Goal: Task Accomplishment & Management: Use online tool/utility

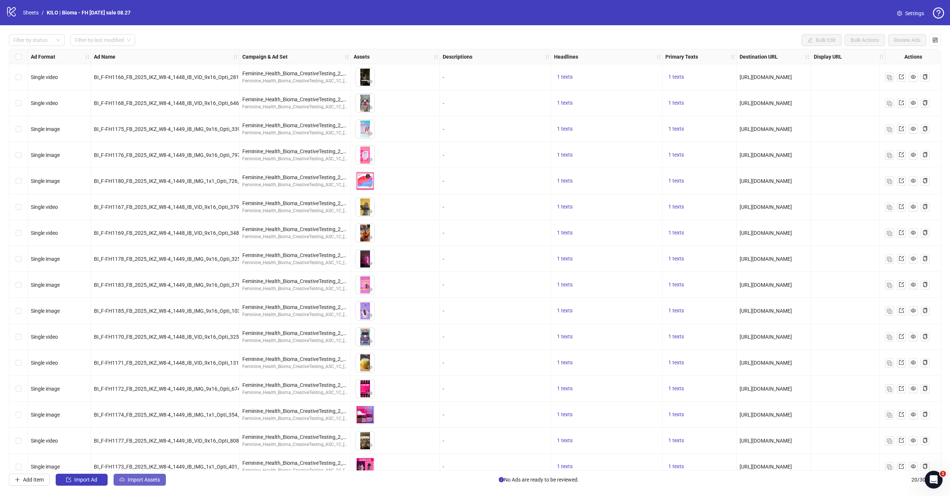
click at [141, 484] on button "Import Assets" at bounding box center [140, 480] width 52 height 12
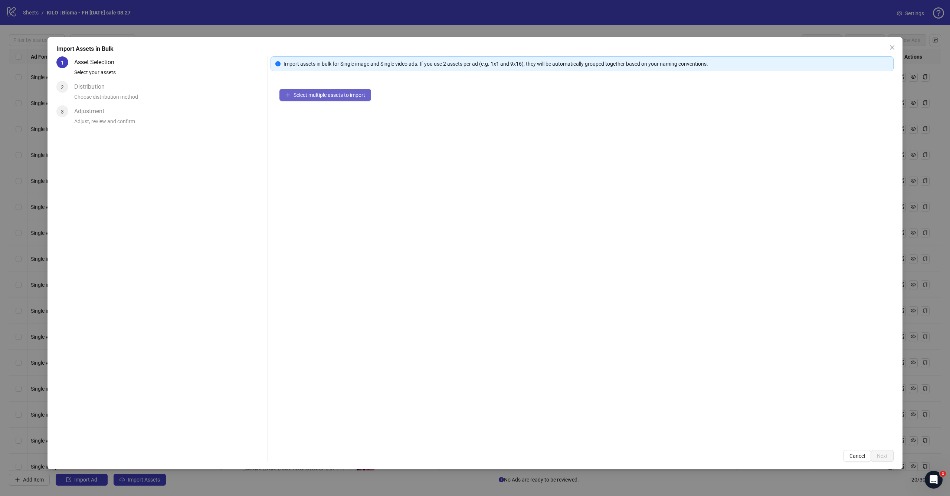
click at [328, 91] on button "Select multiple assets to import" at bounding box center [325, 95] width 92 height 12
click at [338, 92] on span "Select multiple assets to import" at bounding box center [329, 95] width 72 height 6
click at [321, 97] on span "Select multiple assets to import" at bounding box center [329, 95] width 72 height 6
click at [298, 95] on span "Select multiple assets to import" at bounding box center [329, 95] width 72 height 6
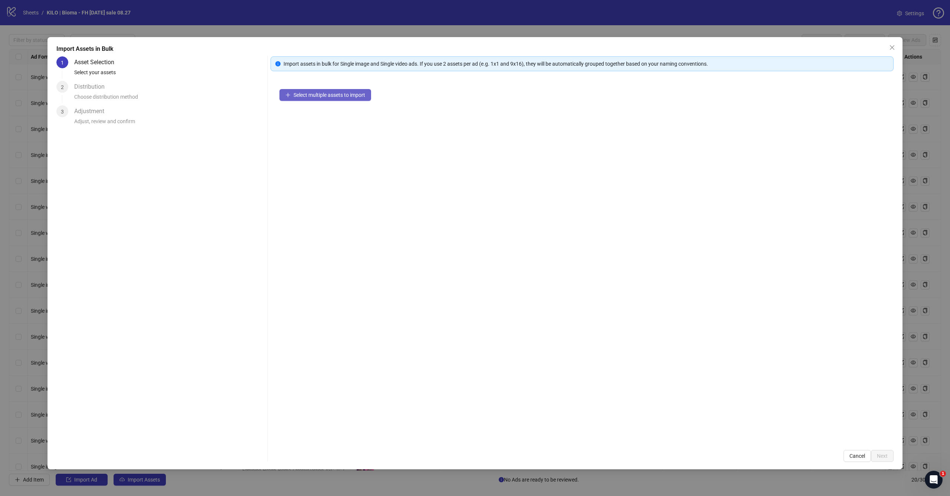
click at [354, 96] on span "Select multiple assets to import" at bounding box center [329, 95] width 72 height 6
click at [891, 47] on icon "close" at bounding box center [892, 48] width 6 height 6
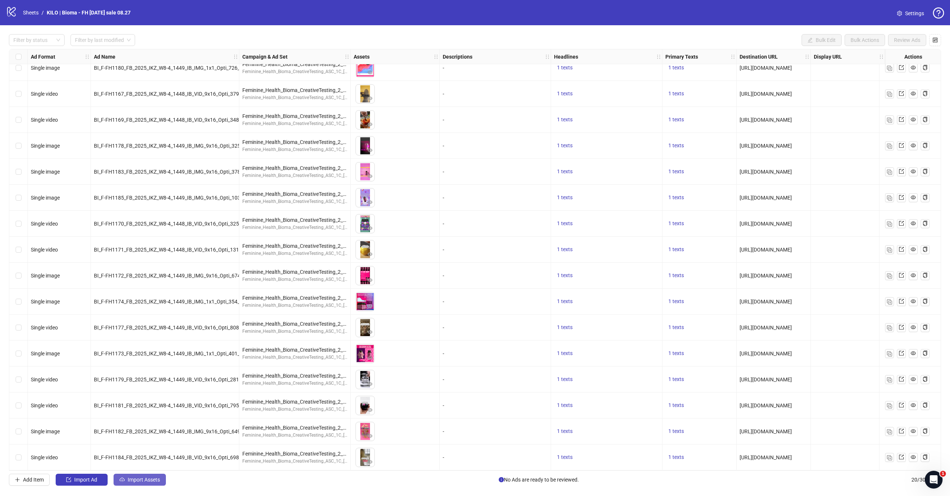
click at [135, 478] on span "Import Assets" at bounding box center [144, 480] width 32 height 6
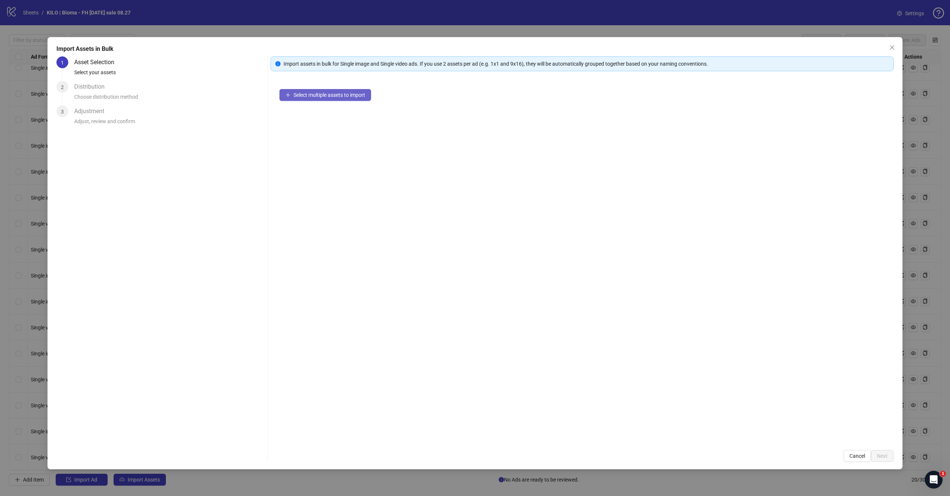
click at [350, 95] on span "Select multiple assets to import" at bounding box center [329, 95] width 72 height 6
click at [879, 459] on span "Next" at bounding box center [882, 456] width 11 height 6
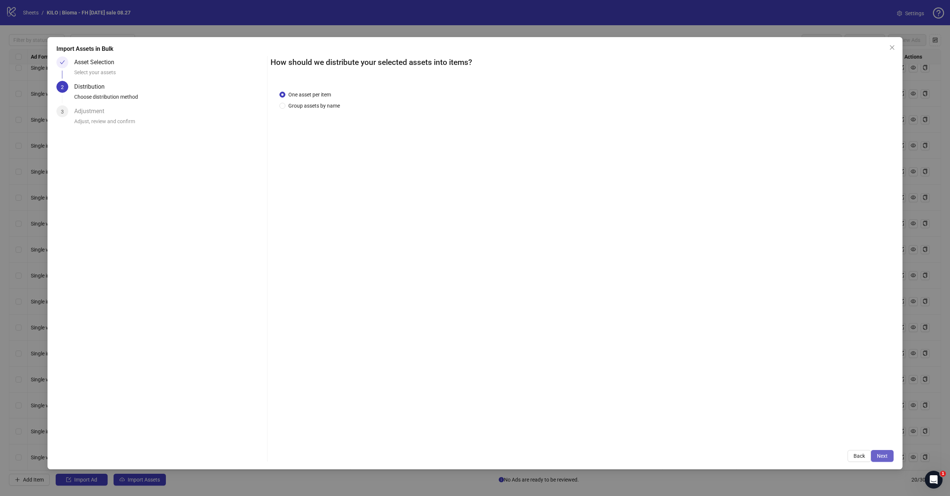
click at [883, 451] on button "Next" at bounding box center [882, 456] width 23 height 12
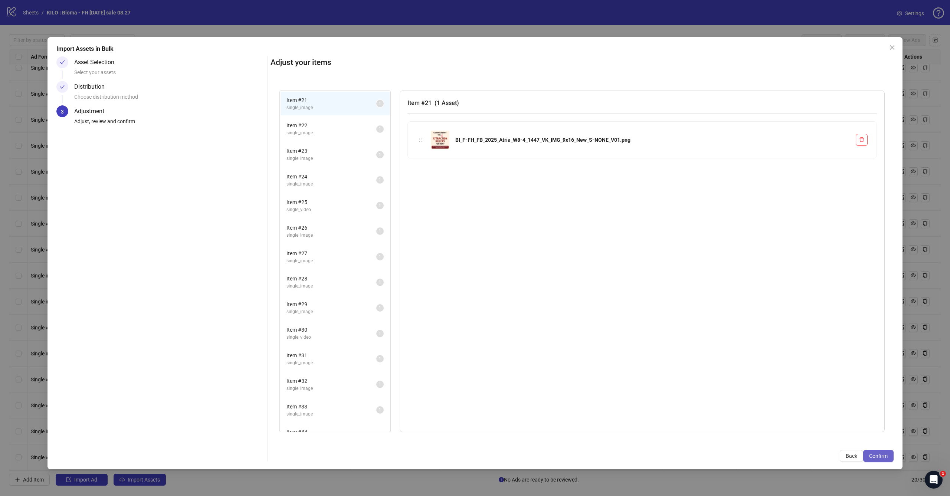
click at [886, 458] on span "Confirm" at bounding box center [878, 456] width 19 height 6
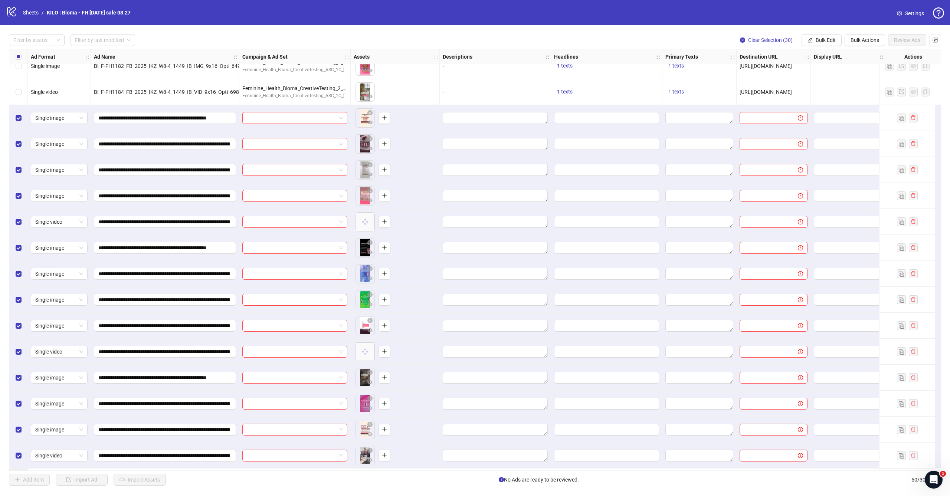
scroll to position [450, 0]
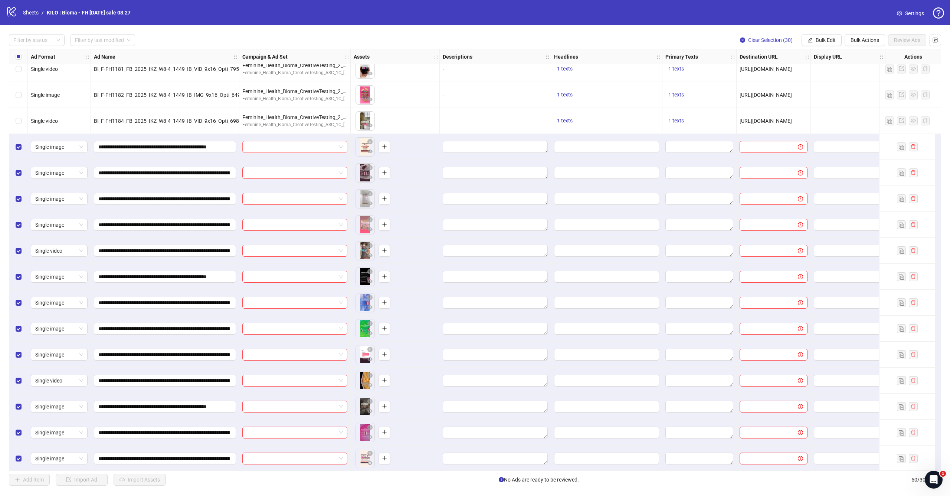
click at [272, 146] on input "search" at bounding box center [291, 146] width 89 height 11
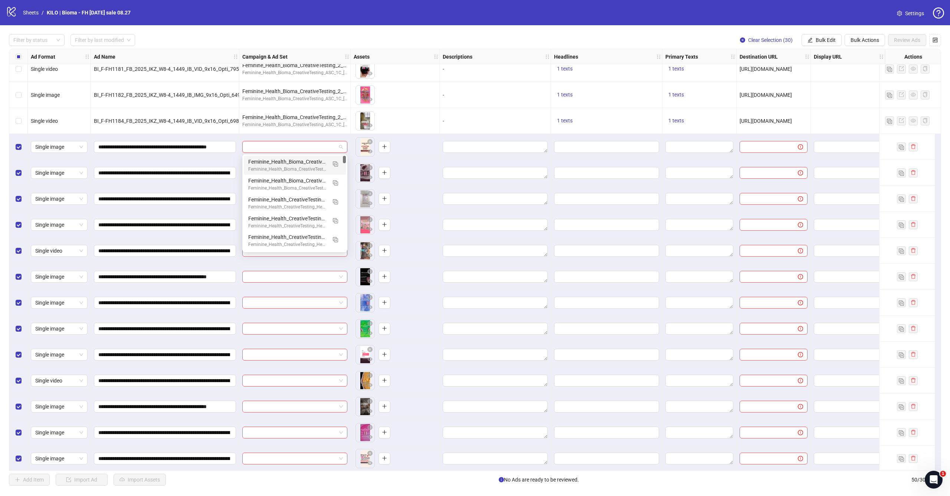
click at [281, 129] on div "Feminine_Health_Bioma_CreativeTesting_2_ASC_1C_labor_day_flow2_2025.08.27 Femin…" at bounding box center [294, 121] width 111 height 26
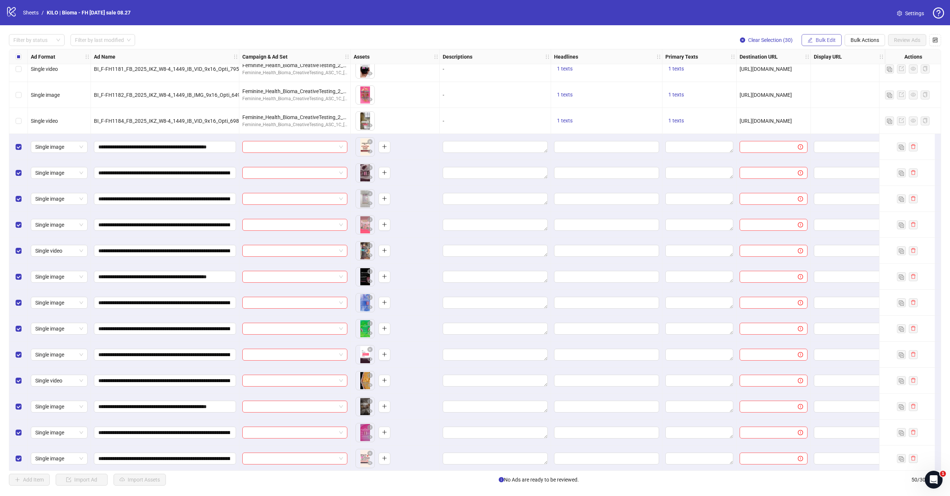
click at [826, 41] on span "Bulk Edit" at bounding box center [826, 40] width 20 height 6
click at [830, 77] on span "Campaign & Ad Set" at bounding box center [829, 79] width 44 height 8
click at [797, 70] on input "search" at bounding box center [798, 71] width 96 height 11
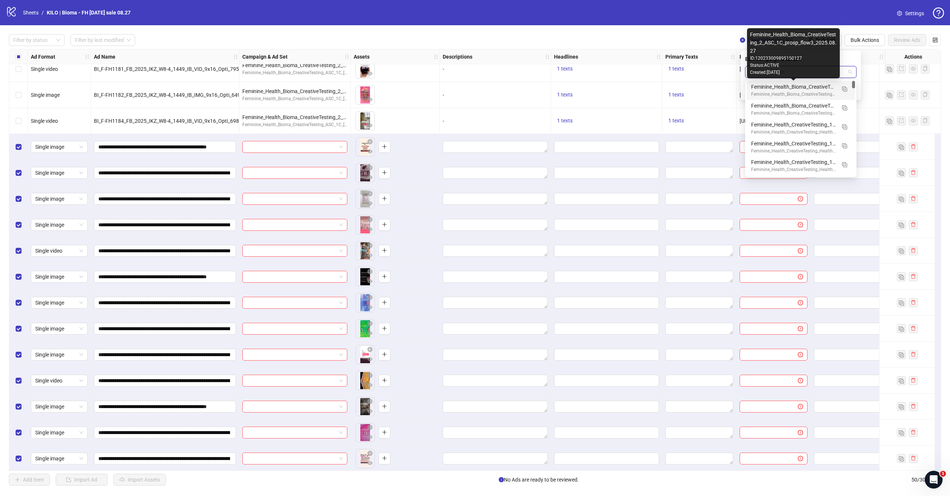
click at [796, 85] on div "Feminine_Health_Bioma_CreativeTesting_2_ASC_1C_prosp_flow3_2025.08.27" at bounding box center [793, 87] width 85 height 8
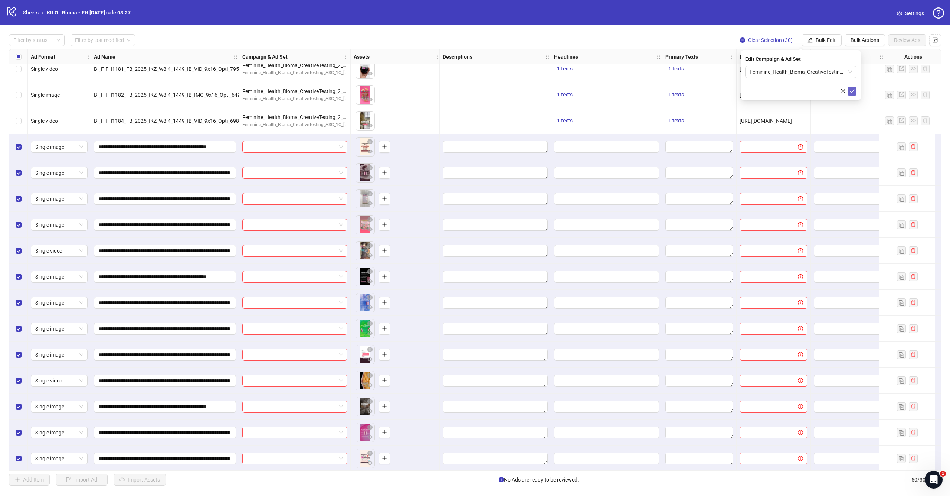
click at [853, 90] on icon "check" at bounding box center [851, 91] width 5 height 5
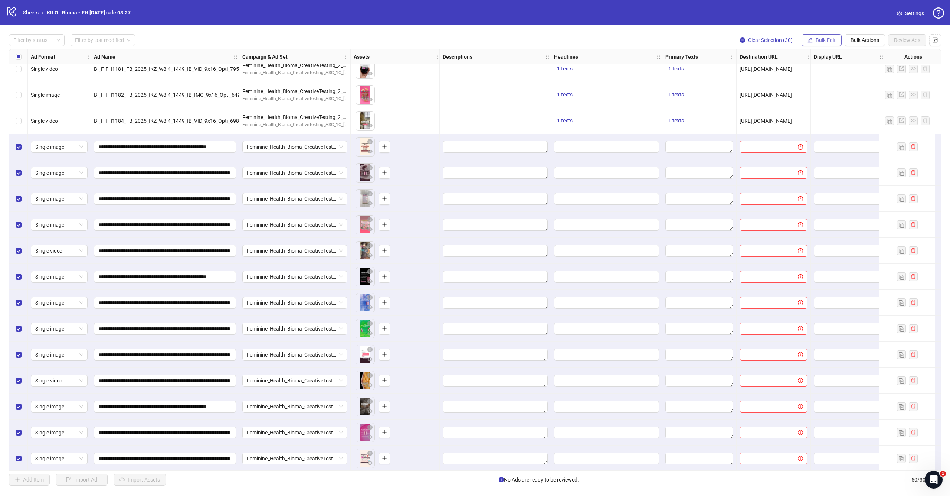
click at [829, 39] on span "Bulk Edit" at bounding box center [826, 40] width 20 height 6
click at [823, 158] on span "Call to Action" at bounding box center [829, 162] width 44 height 8
click at [798, 73] on input "search" at bounding box center [798, 71] width 96 height 11
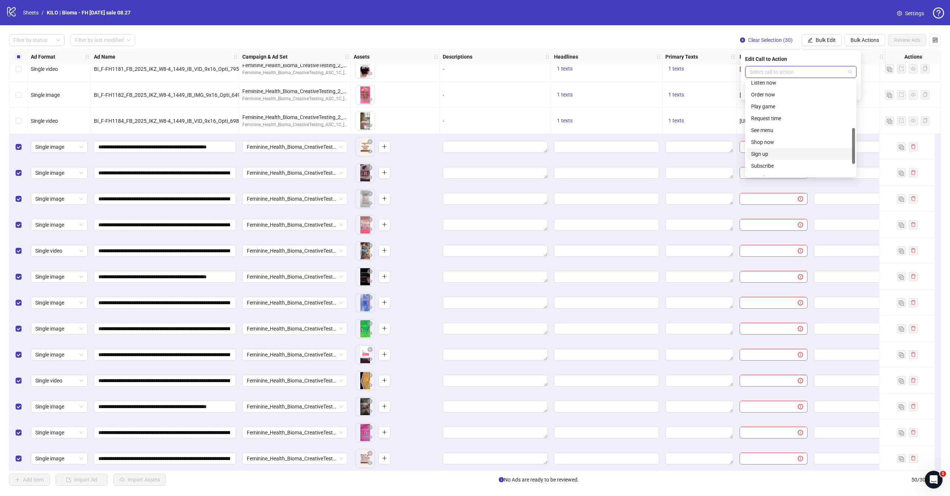
click at [782, 143] on div "Shop now" at bounding box center [800, 142] width 99 height 8
click at [852, 94] on button "submit" at bounding box center [851, 91] width 9 height 9
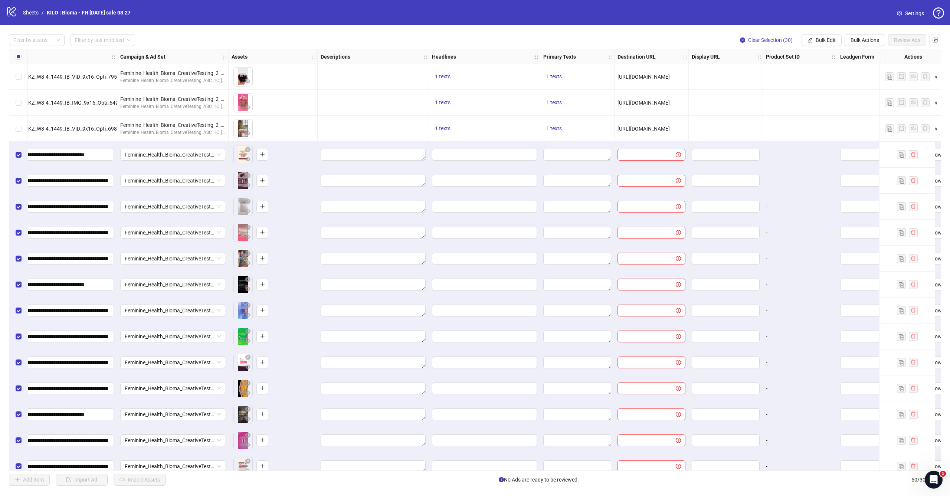
scroll to position [453, 122]
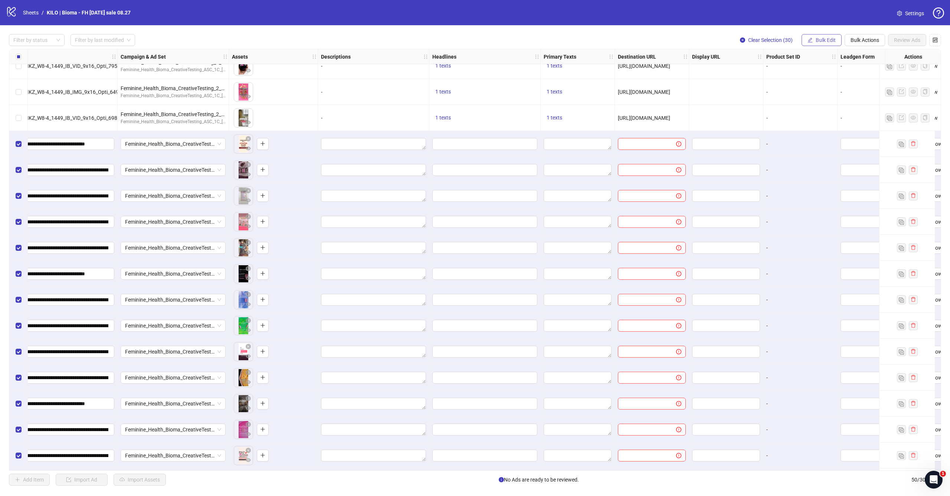
click at [817, 40] on span "Bulk Edit" at bounding box center [826, 40] width 20 height 6
click at [828, 127] on span "Destination URL" at bounding box center [829, 126] width 44 height 8
click at [796, 70] on input "text" at bounding box center [798, 72] width 96 height 8
paste input "**********"
type input "**********"
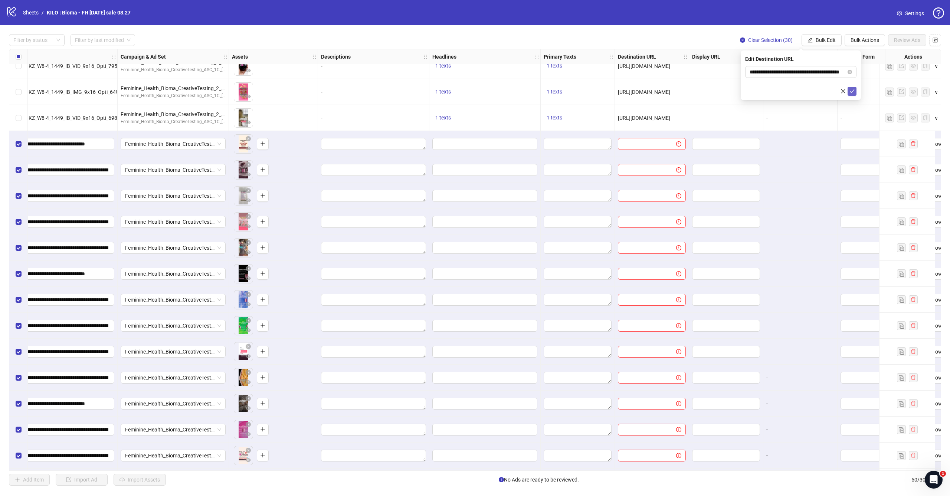
click at [850, 91] on icon "check" at bounding box center [851, 91] width 5 height 5
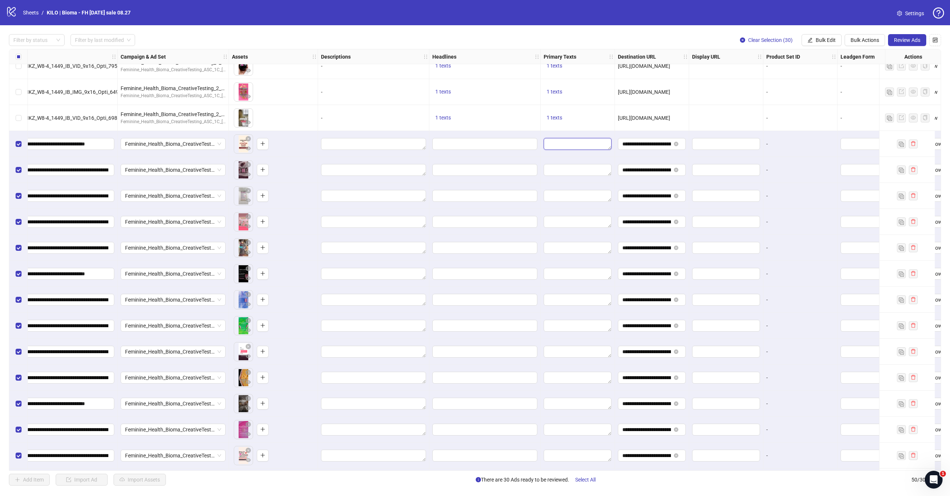
click at [584, 143] on textarea "Edit values" at bounding box center [578, 144] width 68 height 12
click at [821, 40] on span "Bulk Edit" at bounding box center [826, 40] width 20 height 6
click at [820, 115] on span "Primary Texts" at bounding box center [829, 114] width 44 height 8
click at [778, 71] on textarea at bounding box center [800, 76] width 111 height 20
paste textarea "**********"
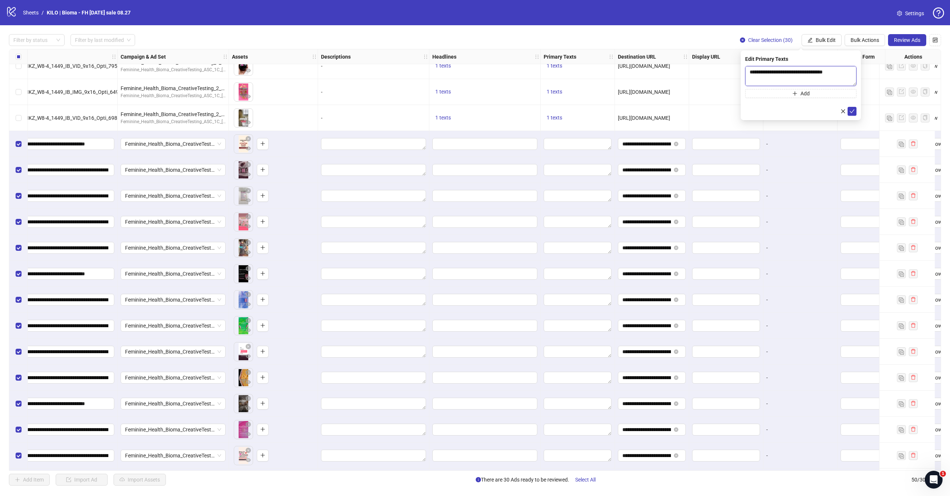
scroll to position [90, 0]
type textarea "**********"
click at [855, 114] on button "submit" at bounding box center [851, 111] width 9 height 9
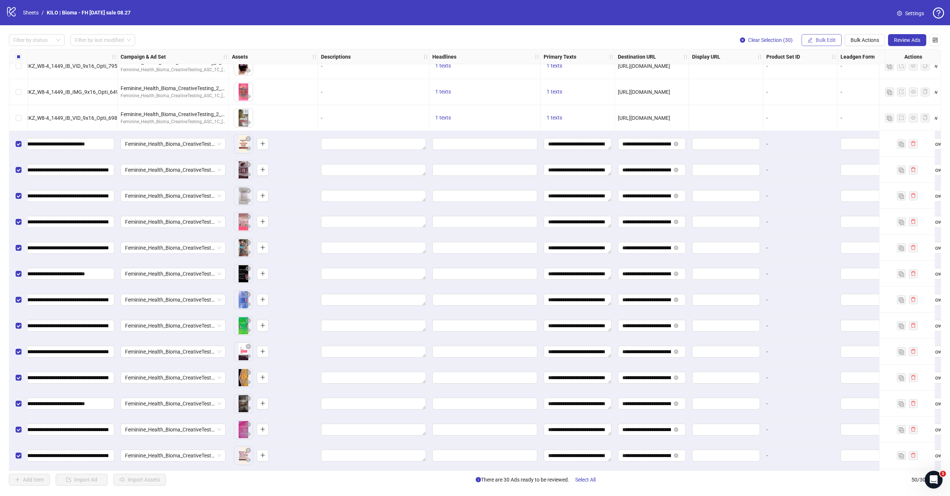
click at [817, 41] on span "Bulk Edit" at bounding box center [826, 40] width 20 height 6
click at [818, 101] on span "Headlines" at bounding box center [829, 102] width 44 height 8
click at [791, 70] on input "text" at bounding box center [800, 72] width 111 height 12
paste input "**********"
type input "**********"
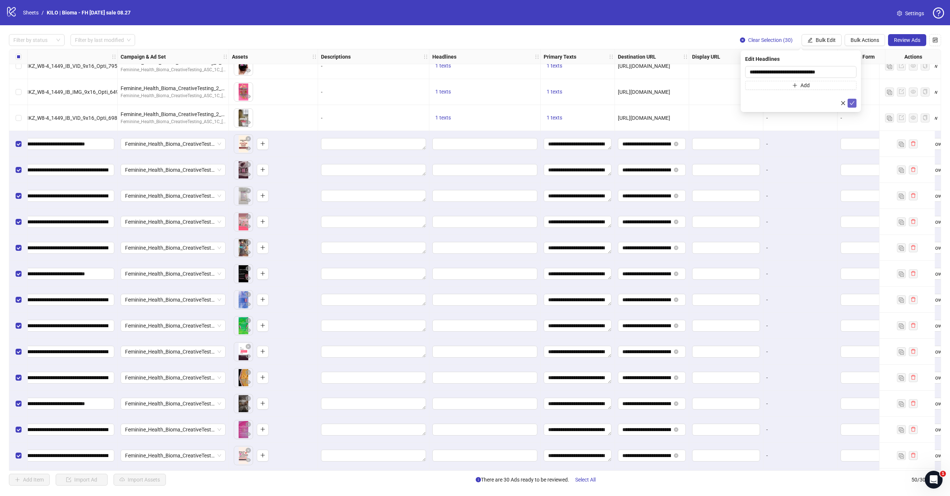
click at [852, 101] on icon "check" at bounding box center [851, 103] width 5 height 5
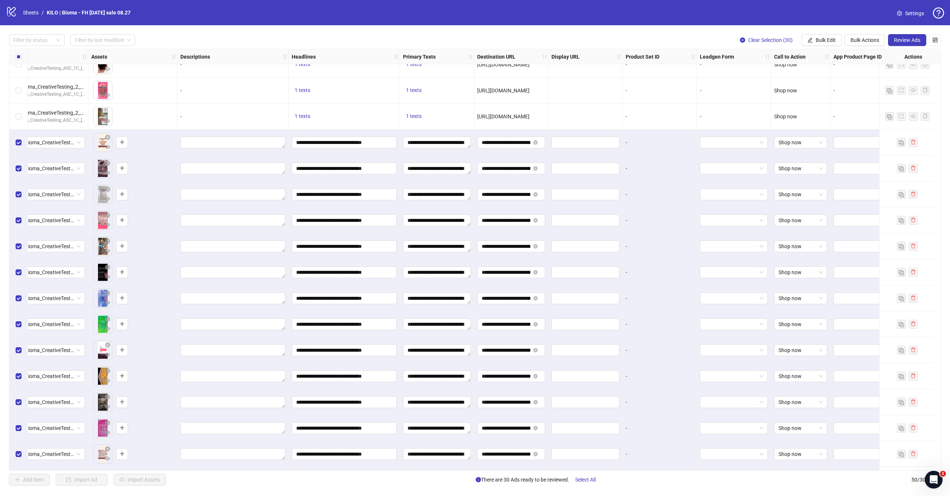
scroll to position [454, 259]
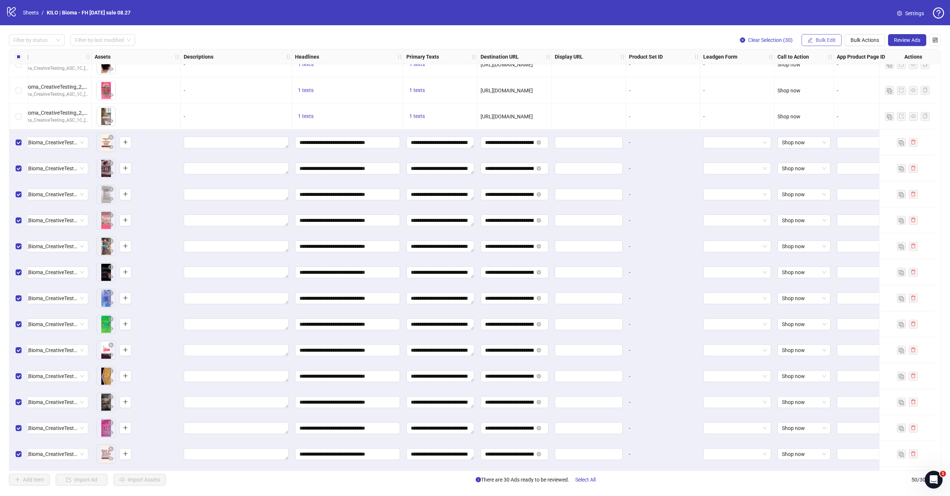
click at [817, 39] on span "Bulk Edit" at bounding box center [826, 40] width 20 height 6
click at [822, 101] on span "Headlines" at bounding box center [829, 102] width 44 height 8
click at [790, 72] on input "**********" at bounding box center [800, 72] width 111 height 12
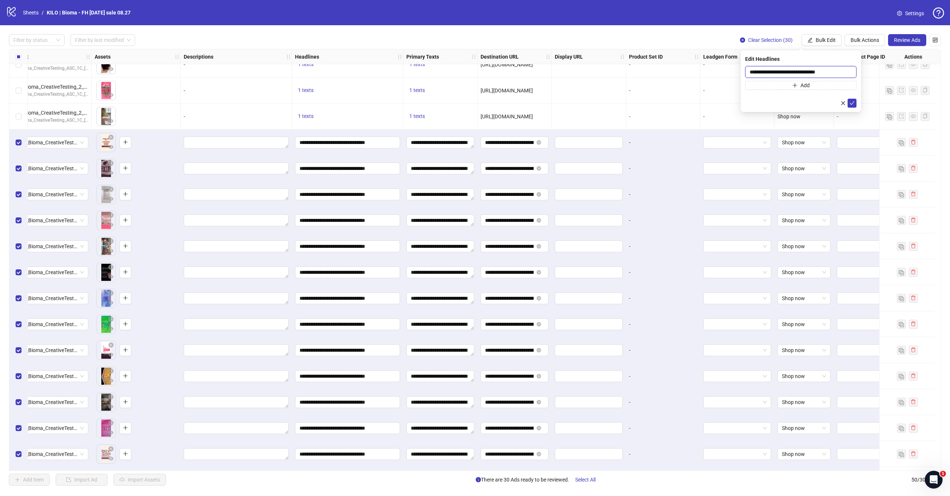
paste input "*"
drag, startPoint x: 829, startPoint y: 70, endPoint x: 839, endPoint y: 70, distance: 10.4
click at [839, 70] on input "**********" at bounding box center [800, 72] width 111 height 12
drag, startPoint x: 827, startPoint y: 72, endPoint x: 748, endPoint y: 72, distance: 79.0
click at [748, 72] on input "**********" at bounding box center [800, 72] width 111 height 12
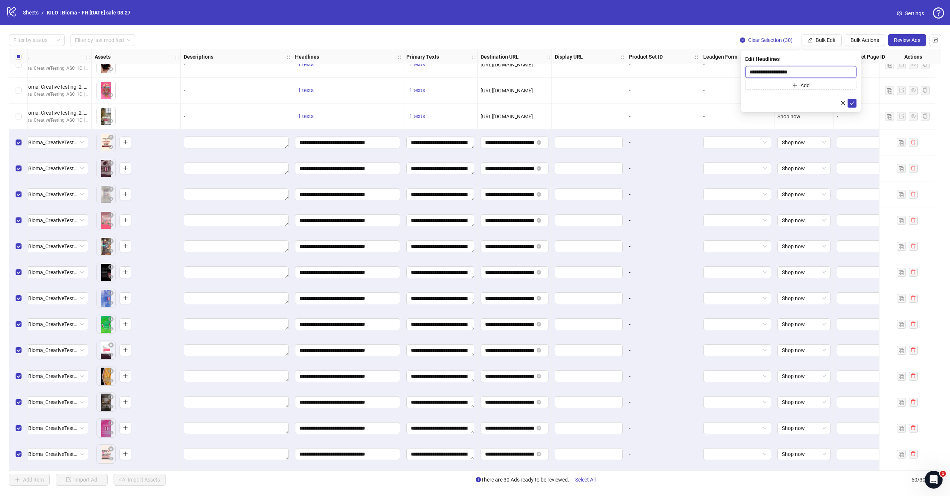
paste input "*"
type input "**********"
click at [853, 106] on button "submit" at bounding box center [851, 103] width 9 height 9
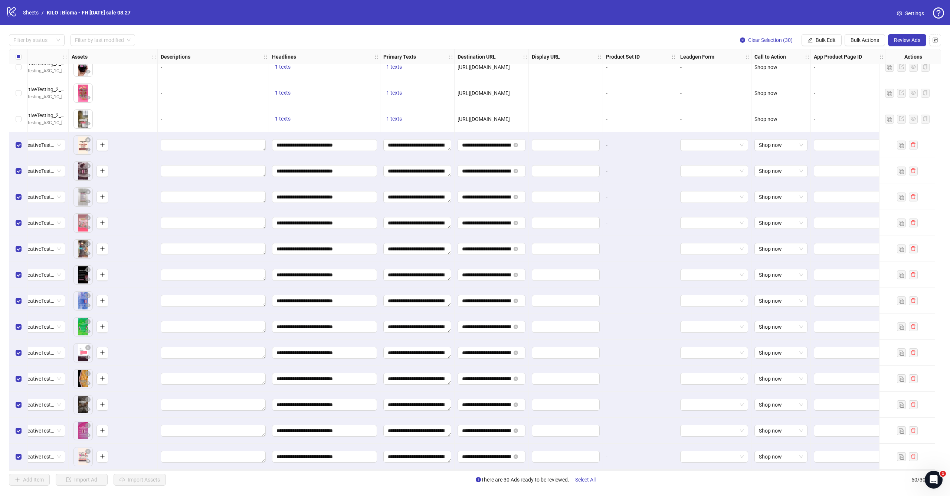
scroll to position [452, 288]
click at [897, 41] on span "Review Ads" at bounding box center [907, 40] width 26 height 6
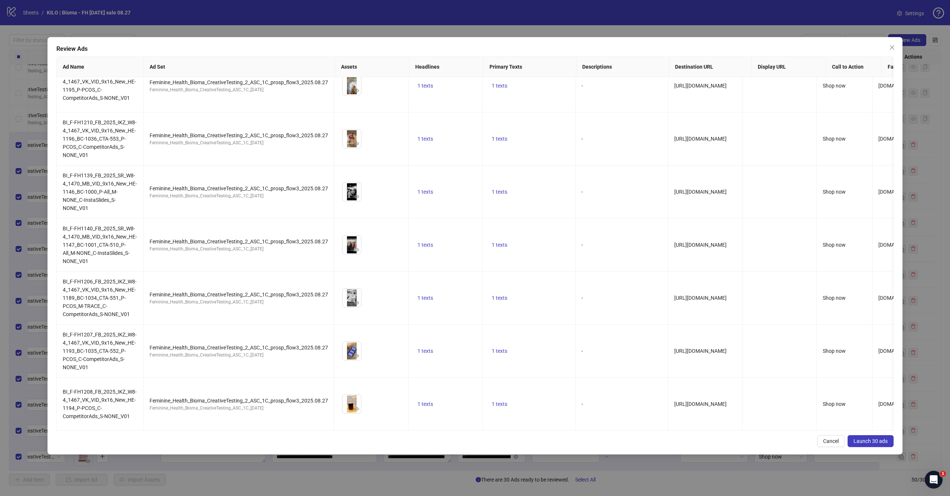
scroll to position [1238, 0]
click at [870, 440] on span "Launch 30 ads" at bounding box center [870, 441] width 34 height 6
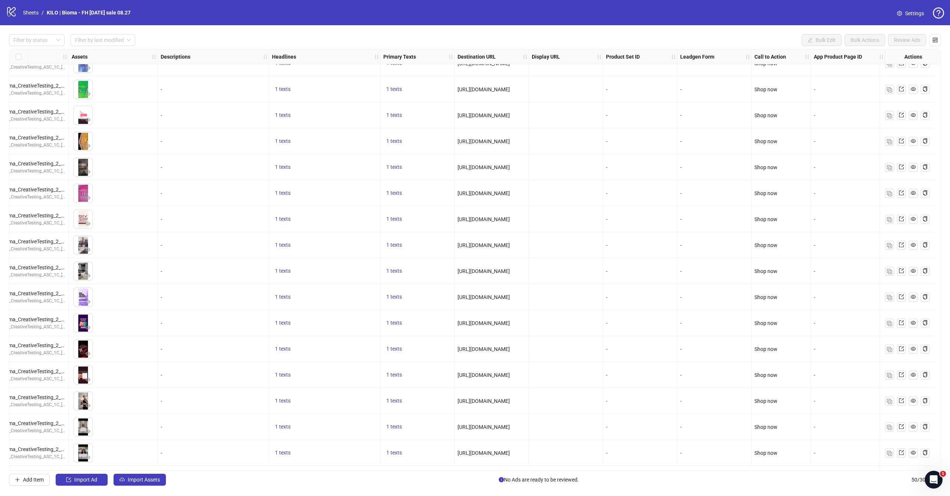
scroll to position [634, 288]
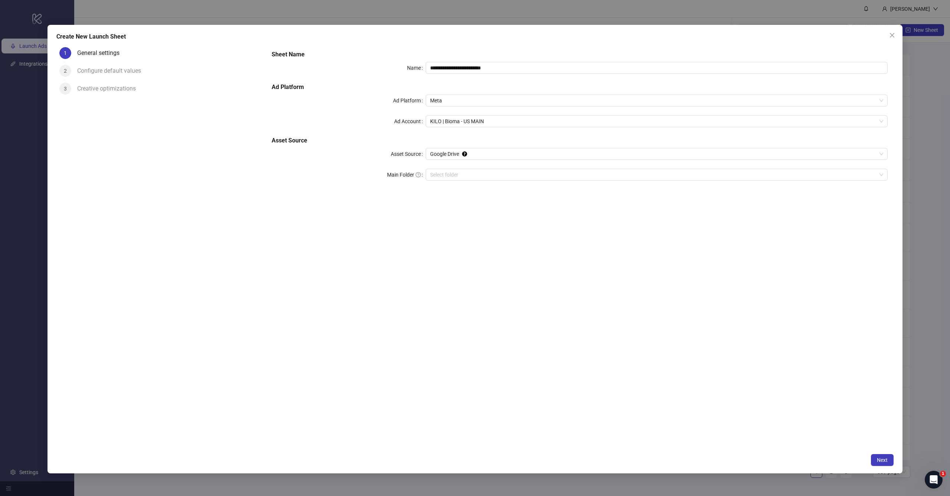
type input "**********"
click at [450, 88] on h5 "Ad Platform" at bounding box center [580, 87] width 616 height 9
click at [463, 124] on span "KILO | Bioma - US MAIN" at bounding box center [656, 121] width 453 height 11
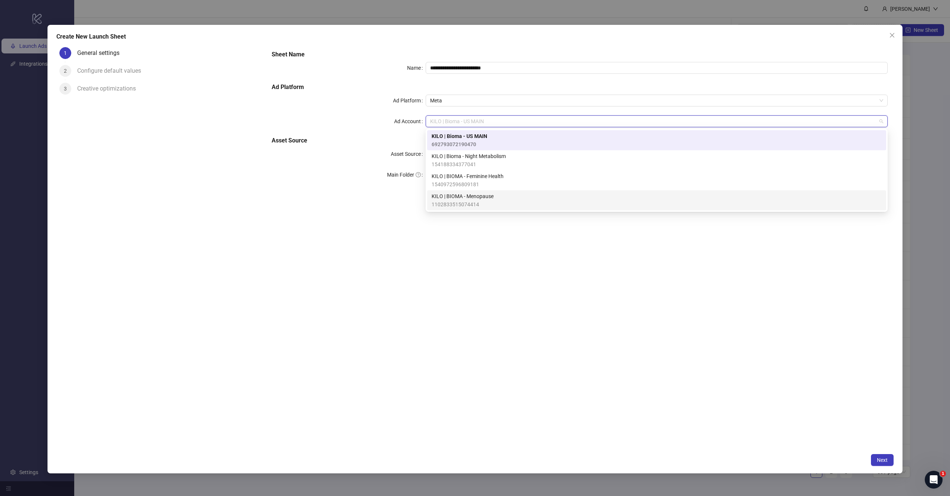
click at [470, 197] on span "KILO | BIOMA - Menopause" at bounding box center [463, 196] width 62 height 8
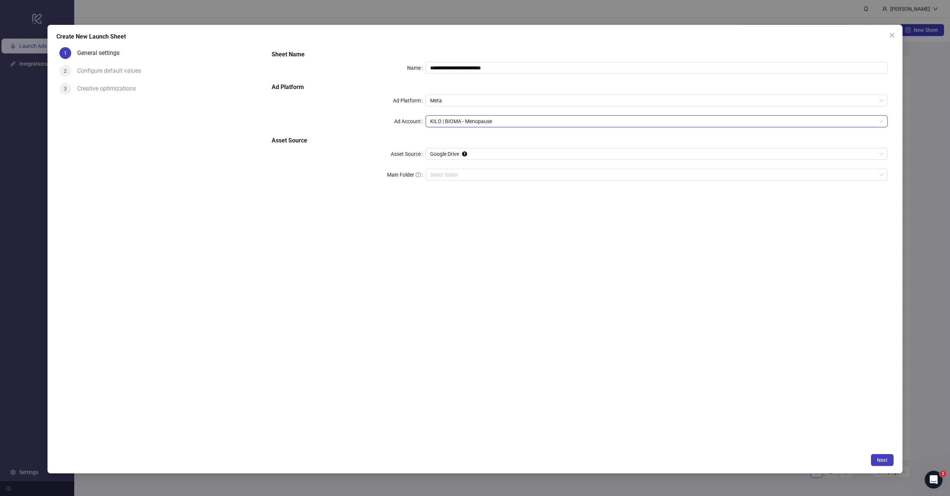
click at [490, 136] on h5 "Asset Source" at bounding box center [580, 140] width 616 height 9
click at [479, 175] on input "Main Folder" at bounding box center [653, 174] width 446 height 11
click at [882, 460] on span "Next" at bounding box center [882, 460] width 11 height 6
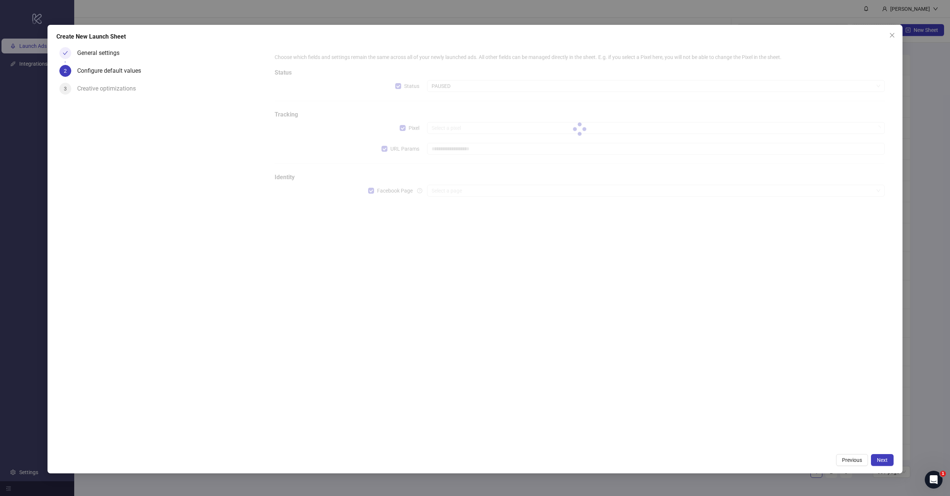
type input "**********"
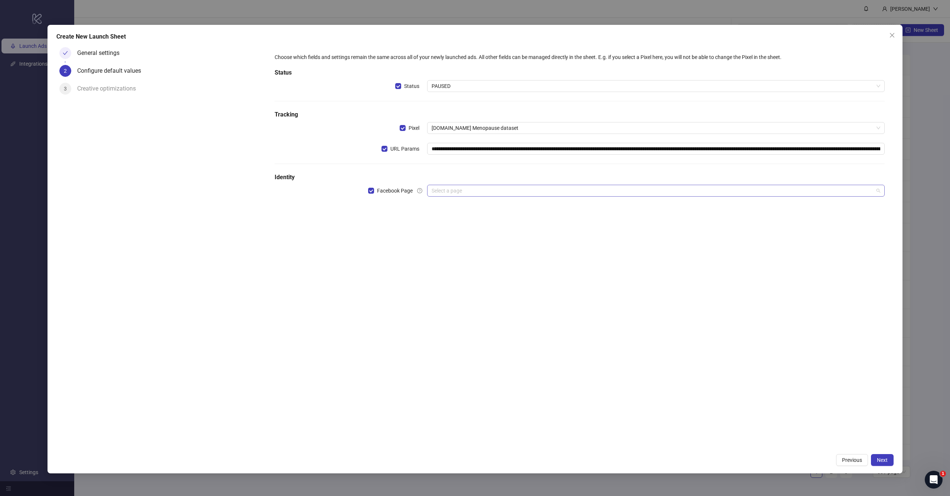
click at [467, 185] on div "Select a page" at bounding box center [655, 191] width 457 height 12
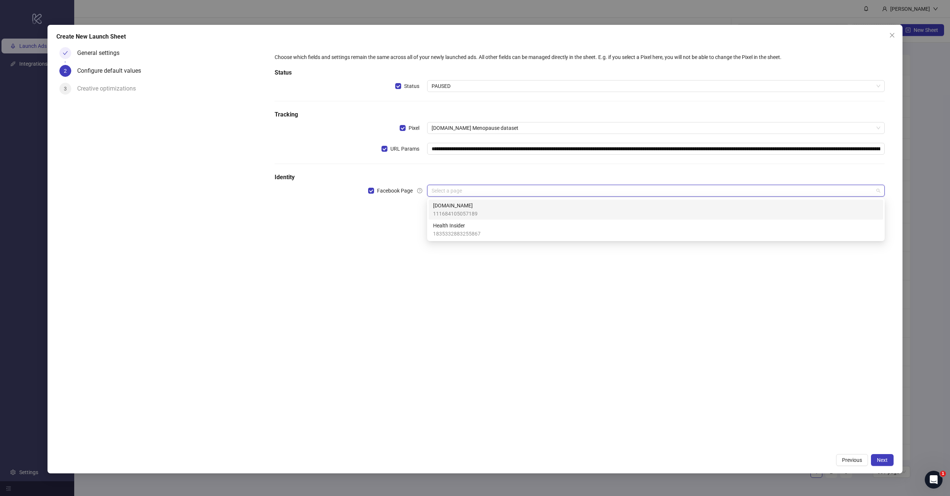
click at [459, 209] on span "[DOMAIN_NAME]" at bounding box center [455, 205] width 45 height 8
click at [564, 263] on div "**********" at bounding box center [580, 247] width 628 height 406
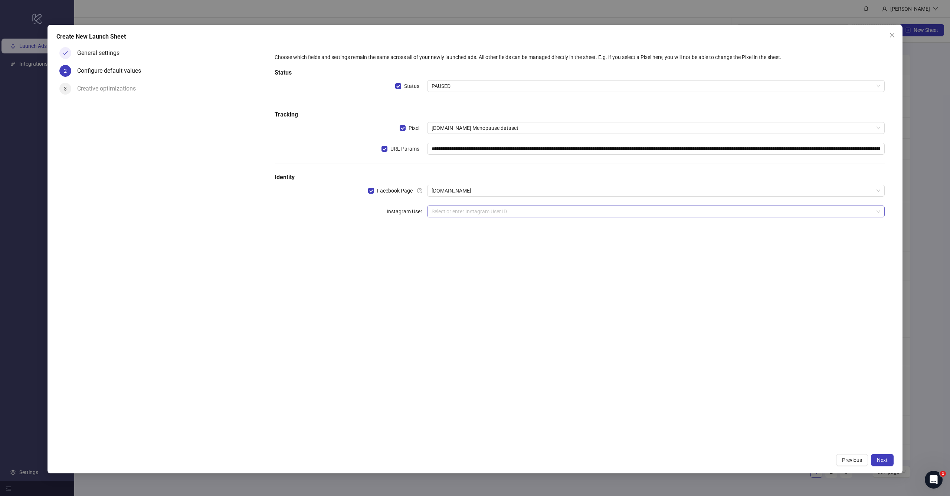
click at [549, 213] on input "search" at bounding box center [653, 211] width 442 height 11
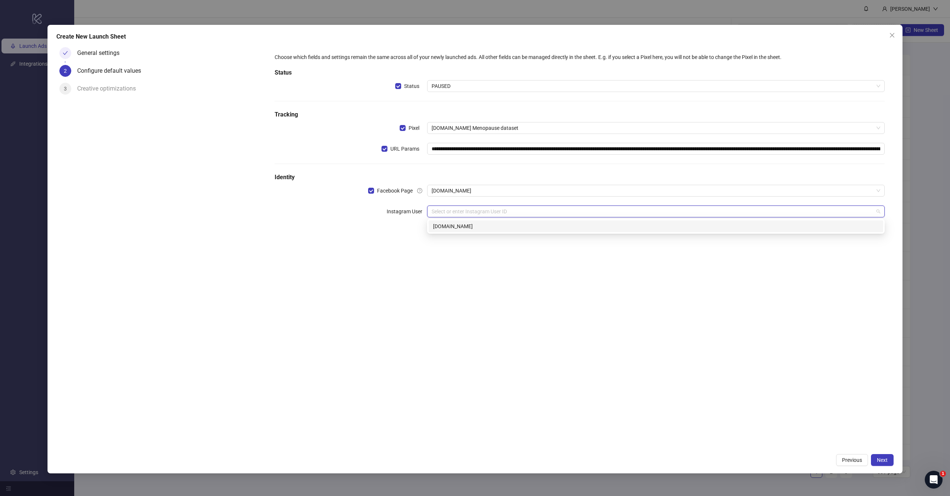
click at [494, 231] on div "[DOMAIN_NAME]" at bounding box center [656, 226] width 455 height 12
click at [564, 307] on div "**********" at bounding box center [580, 247] width 628 height 406
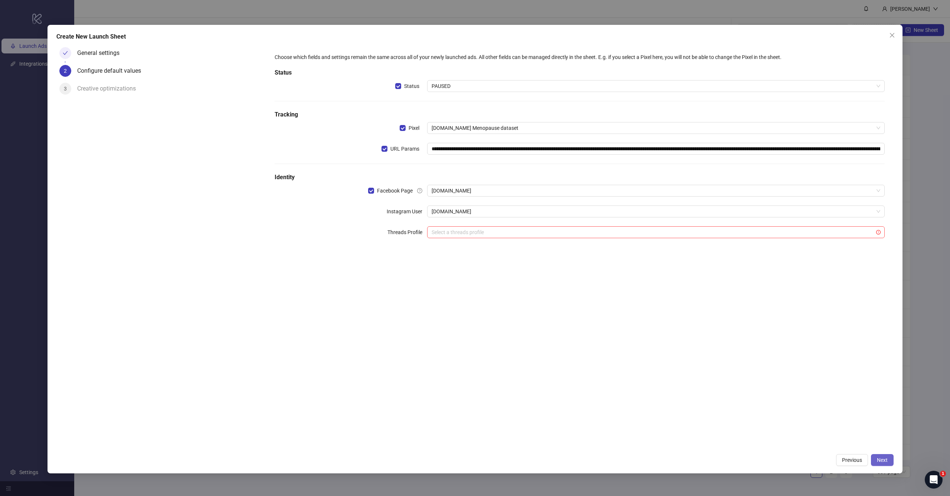
click at [886, 463] on span "Next" at bounding box center [882, 460] width 11 height 6
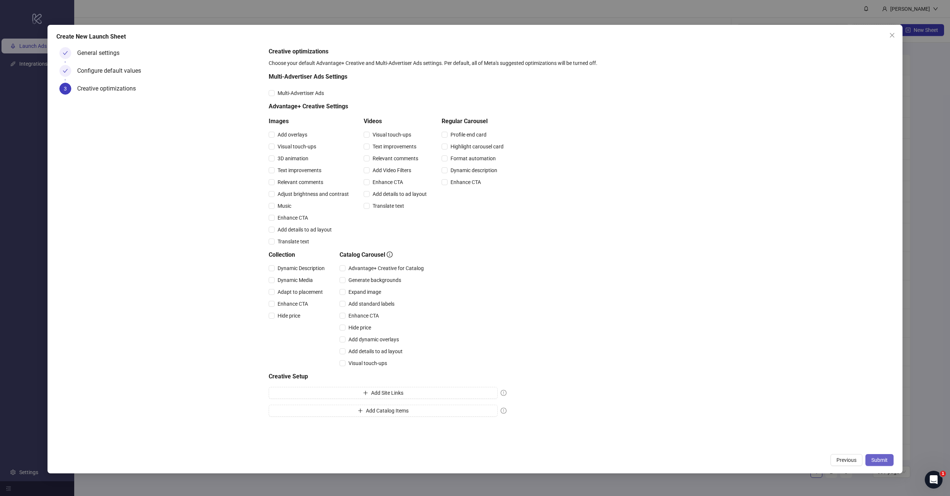
click at [884, 460] on span "Submit" at bounding box center [879, 460] width 16 height 6
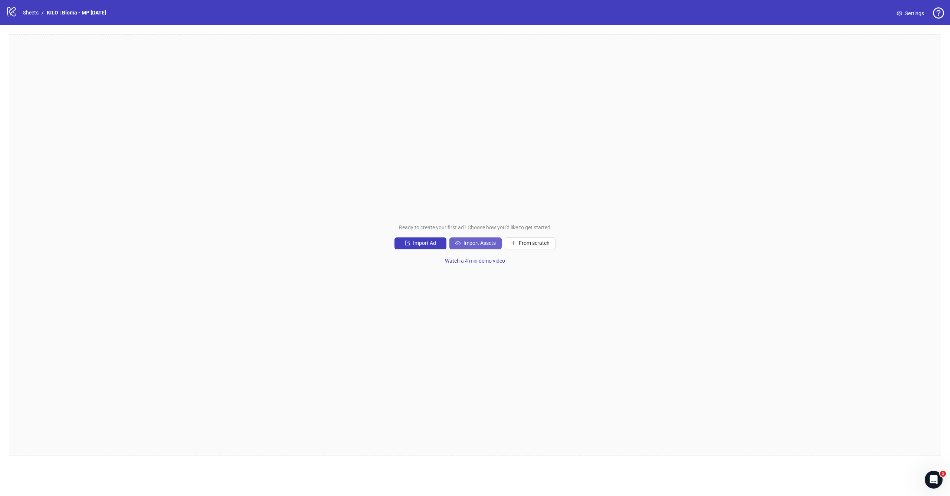
click at [471, 241] on span "Import Assets" at bounding box center [479, 243] width 32 height 6
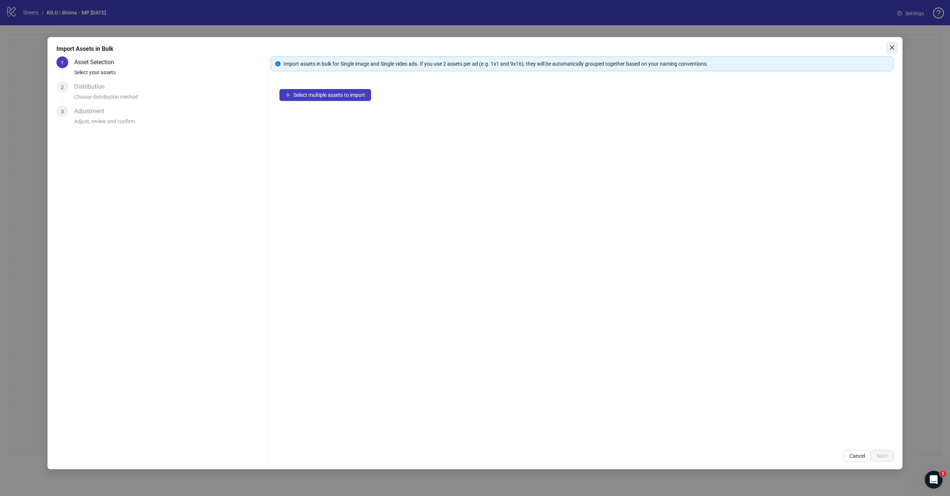
click at [892, 47] on icon "close" at bounding box center [892, 47] width 4 height 4
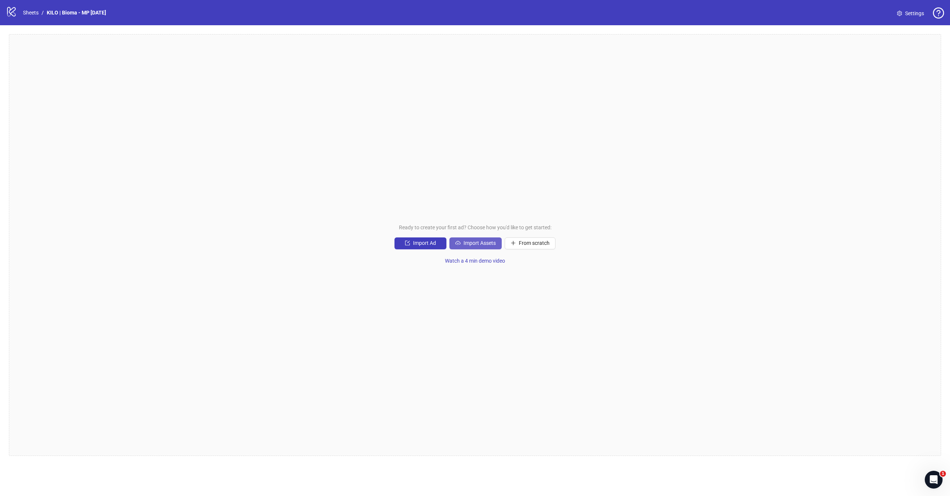
click at [469, 240] on button "Import Assets" at bounding box center [475, 243] width 52 height 12
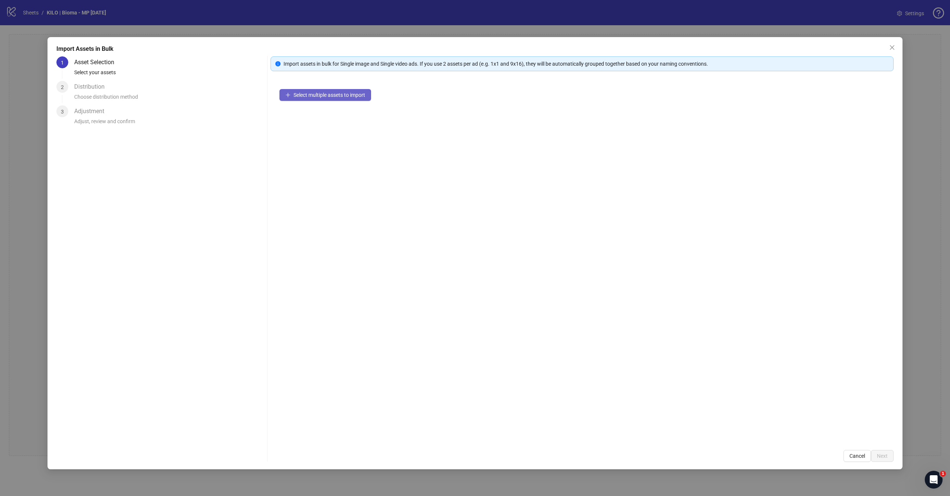
click at [321, 95] on span "Select multiple assets to import" at bounding box center [329, 95] width 72 height 6
click at [882, 456] on span "Next" at bounding box center [882, 456] width 11 height 6
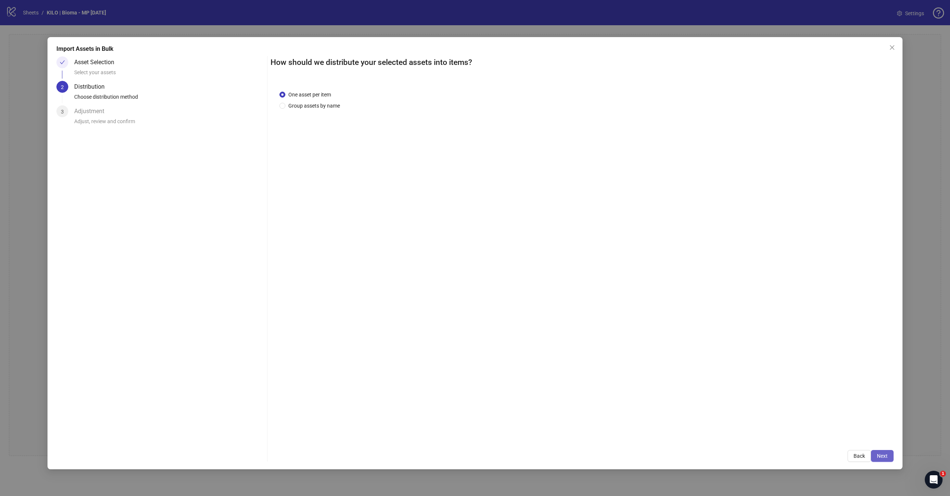
click at [877, 454] on span "Next" at bounding box center [882, 456] width 11 height 6
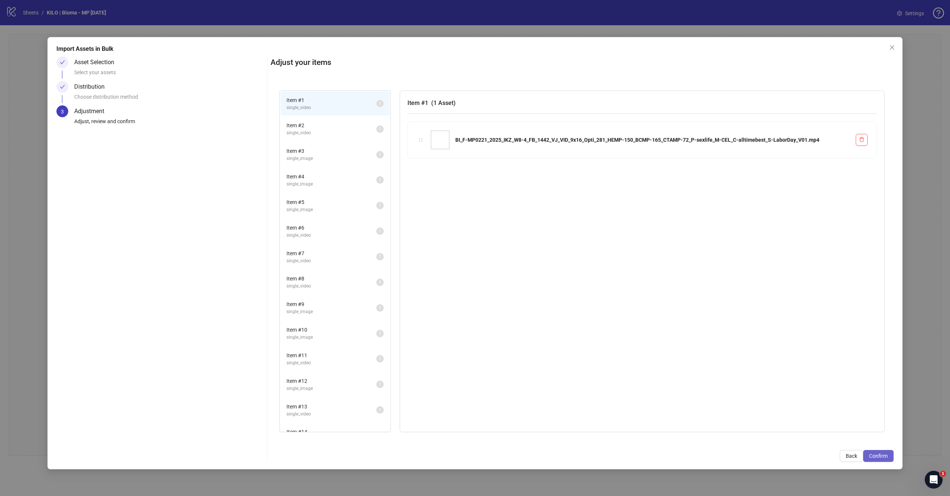
click at [883, 455] on span "Confirm" at bounding box center [878, 456] width 19 height 6
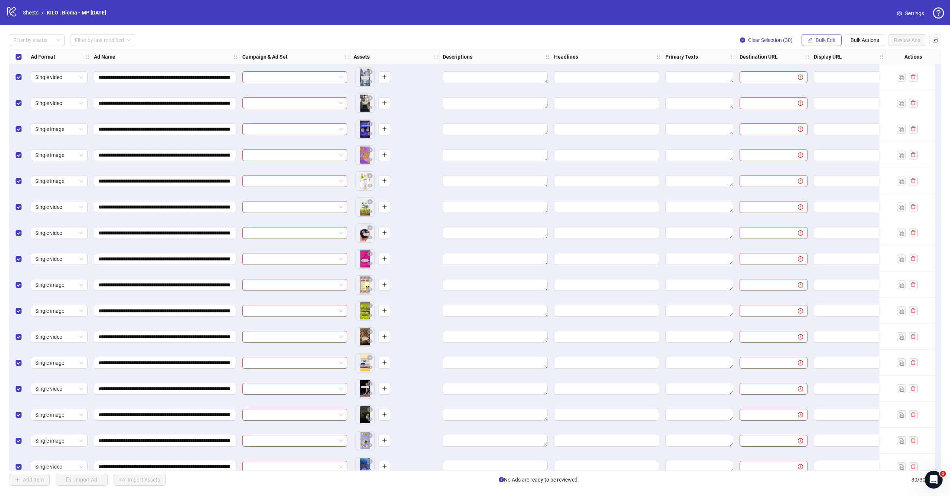
click at [823, 45] on button "Bulk Edit" at bounding box center [821, 40] width 40 height 12
click at [827, 83] on li "Campaign & Ad Set" at bounding box center [828, 79] width 53 height 12
click at [777, 74] on input "search" at bounding box center [798, 71] width 96 height 11
click at [826, 41] on span "Bulk Edit" at bounding box center [826, 40] width 20 height 6
click at [821, 79] on span "Campaign & Ad Set" at bounding box center [829, 79] width 44 height 8
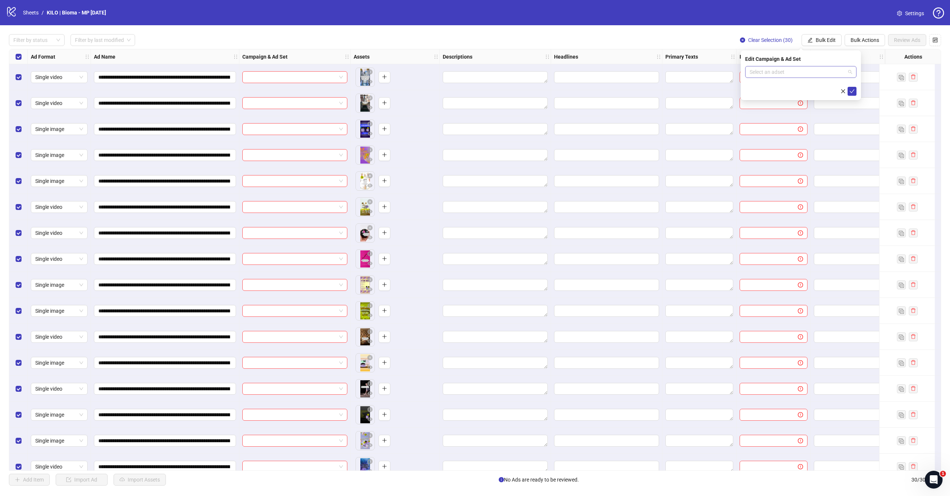
click at [788, 72] on input "search" at bounding box center [798, 71] width 96 height 11
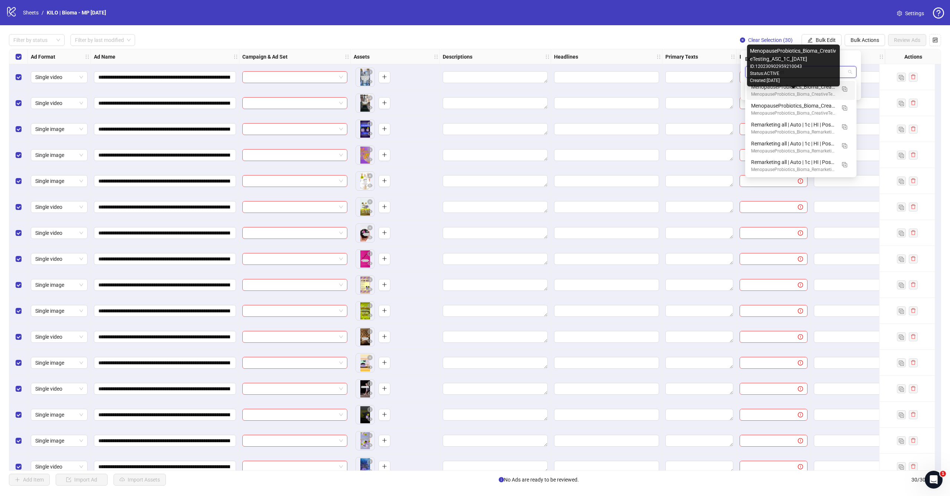
click at [785, 91] on div "MenopauseProbiotics_Bioma_CreativeTesting_ASC_1C_[DATE]" at bounding box center [793, 94] width 85 height 7
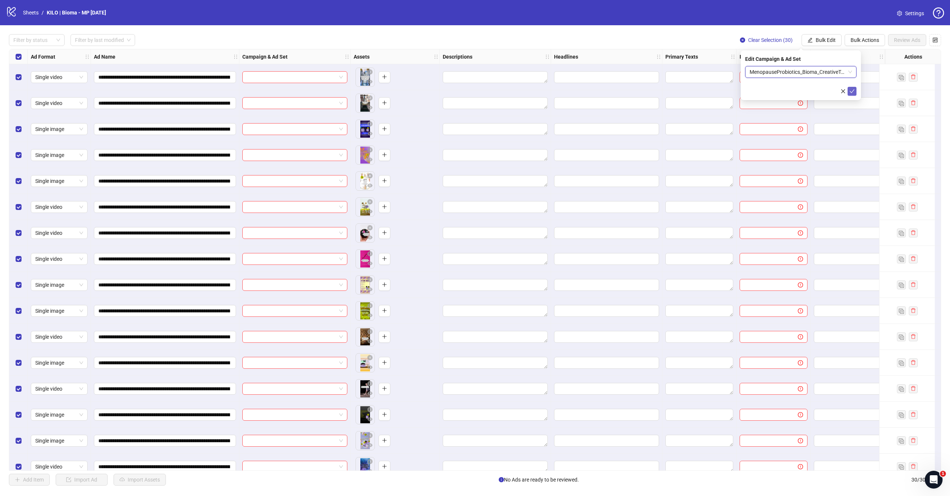
click at [852, 91] on icon "check" at bounding box center [851, 91] width 5 height 5
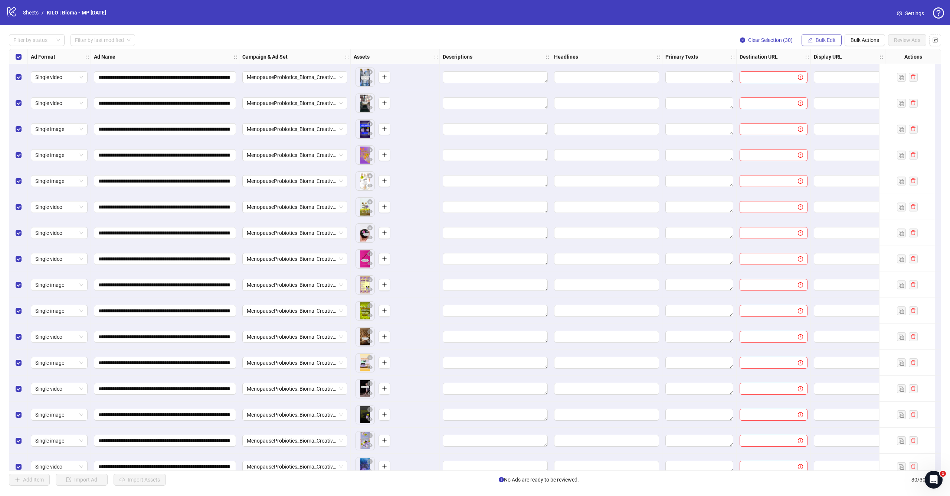
click at [824, 39] on span "Bulk Edit" at bounding box center [826, 40] width 20 height 6
click at [827, 102] on span "Headlines" at bounding box center [829, 102] width 44 height 8
click at [826, 69] on input "text" at bounding box center [800, 72] width 111 height 12
paste input "**********"
type input "**********"
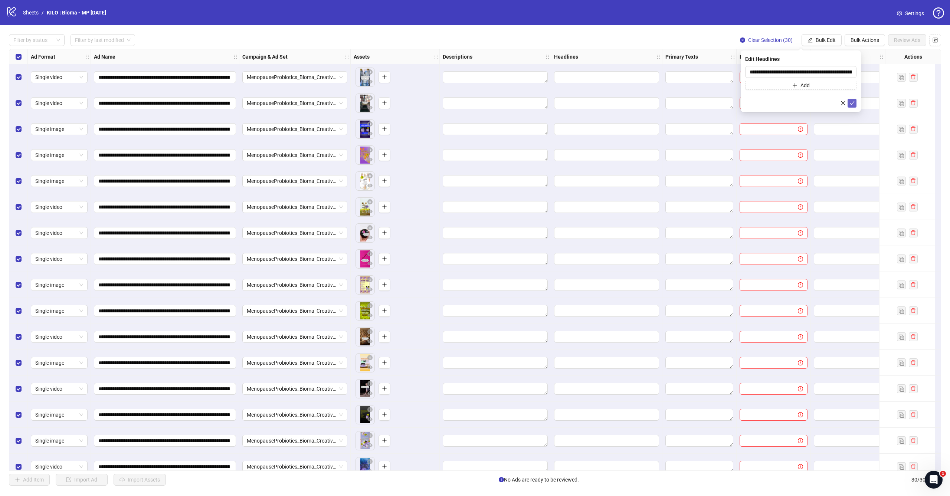
click at [852, 102] on icon "check" at bounding box center [851, 103] width 5 height 5
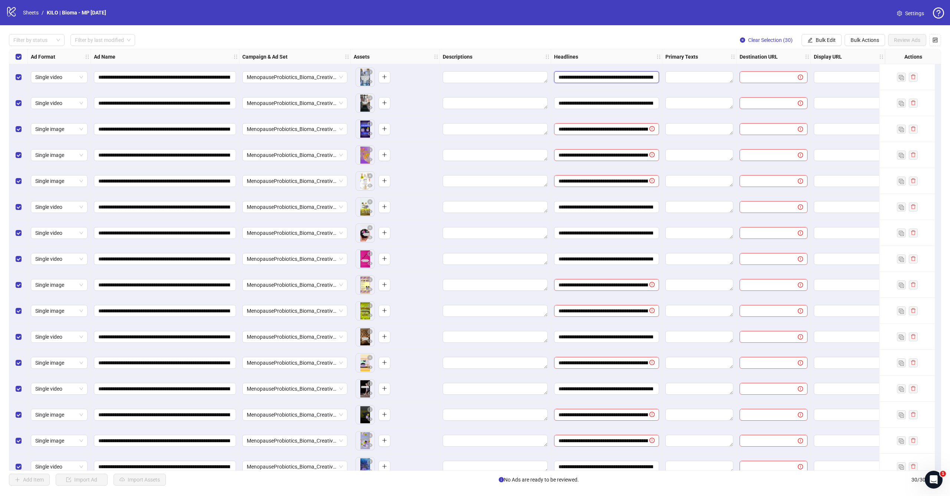
click at [621, 79] on input "**********" at bounding box center [605, 77] width 95 height 8
drag, startPoint x: 617, startPoint y: 76, endPoint x: 678, endPoint y: 75, distance: 60.9
click at [680, 49] on div "**********" at bounding box center [539, 49] width 1061 height 0
click at [633, 75] on input "**********" at bounding box center [605, 77] width 95 height 8
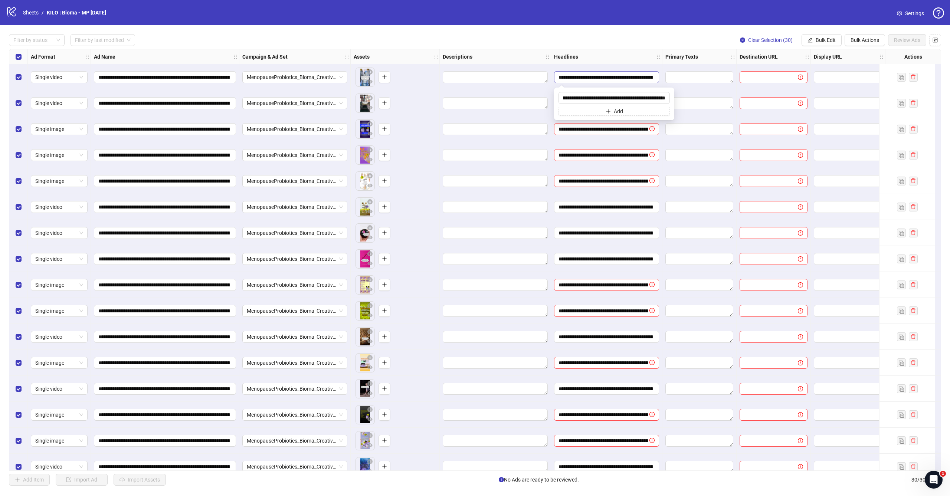
click at [633, 75] on input "**********" at bounding box center [605, 77] width 95 height 8
click at [833, 36] on button "Bulk Edit" at bounding box center [821, 40] width 40 height 12
click at [816, 102] on span "Headlines" at bounding box center [829, 102] width 44 height 8
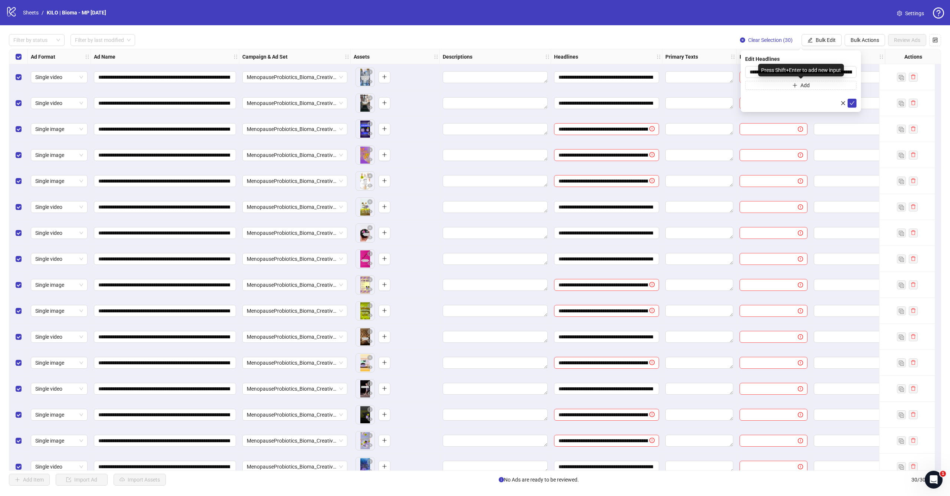
click at [785, 73] on div "Press Shift+Enter to add new input" at bounding box center [801, 70] width 86 height 13
click at [755, 73] on input "**********" at bounding box center [800, 72] width 111 height 12
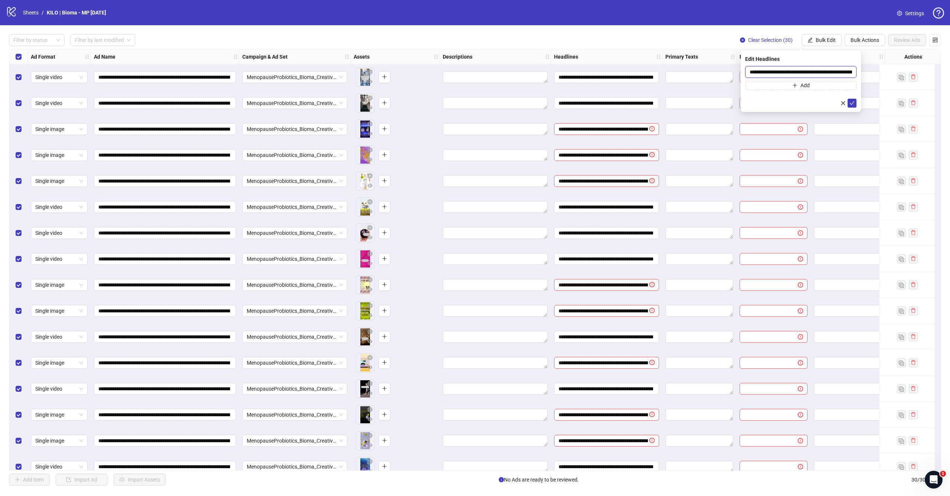
paste input "text"
type input "**********"
click at [854, 106] on button "submit" at bounding box center [851, 103] width 9 height 9
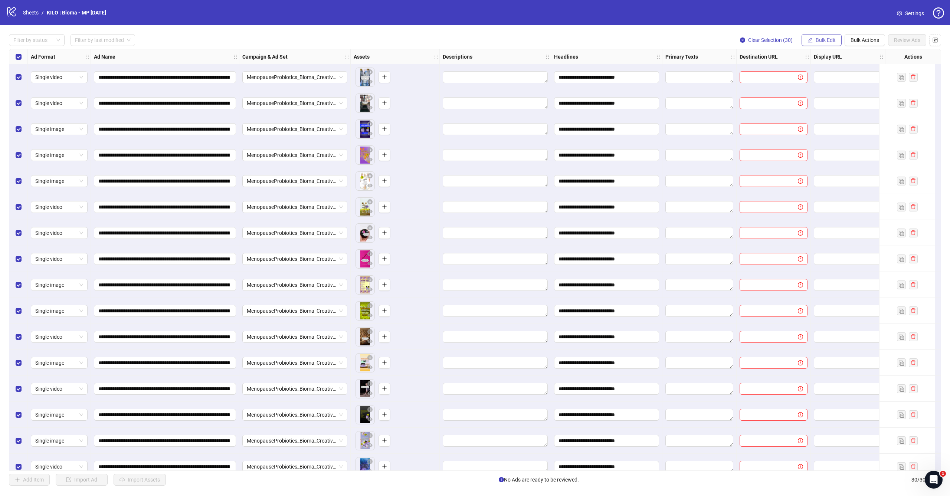
click at [821, 41] on span "Bulk Edit" at bounding box center [826, 40] width 20 height 6
click at [826, 115] on span "Primary Texts" at bounding box center [829, 114] width 44 height 8
click at [803, 71] on textarea at bounding box center [800, 76] width 111 height 20
paste textarea "**********"
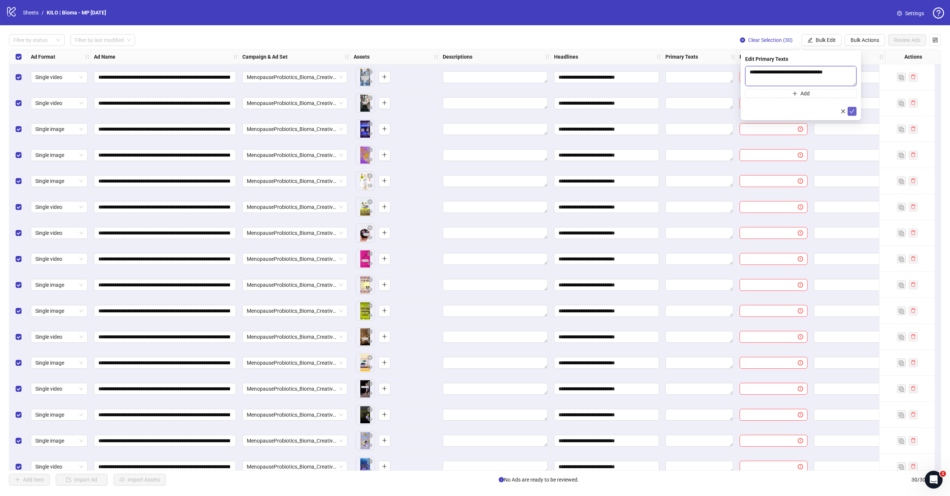
type textarea "**********"
click at [854, 112] on icon "check" at bounding box center [851, 111] width 5 height 5
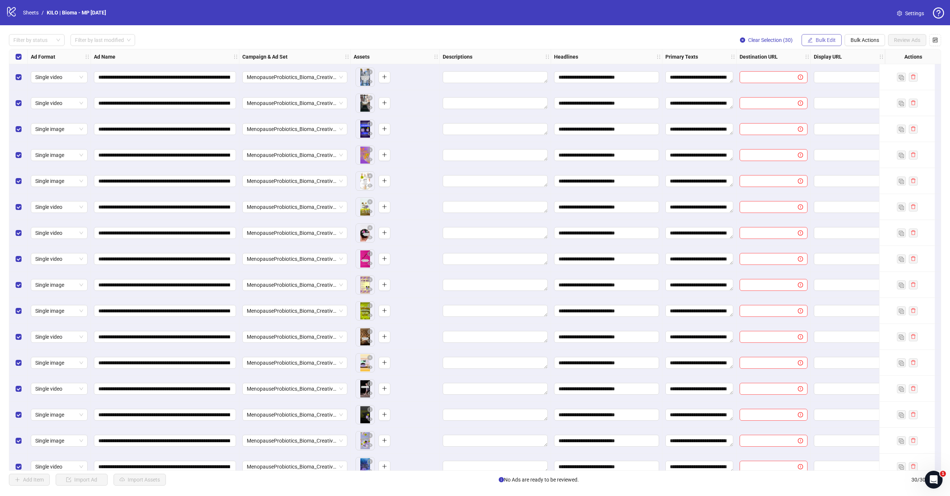
click at [826, 39] on span "Bulk Edit" at bounding box center [826, 40] width 20 height 6
click at [828, 125] on span "Destination URL" at bounding box center [829, 126] width 44 height 8
click at [798, 72] on input "text" at bounding box center [798, 72] width 96 height 8
paste input "**********"
type input "**********"
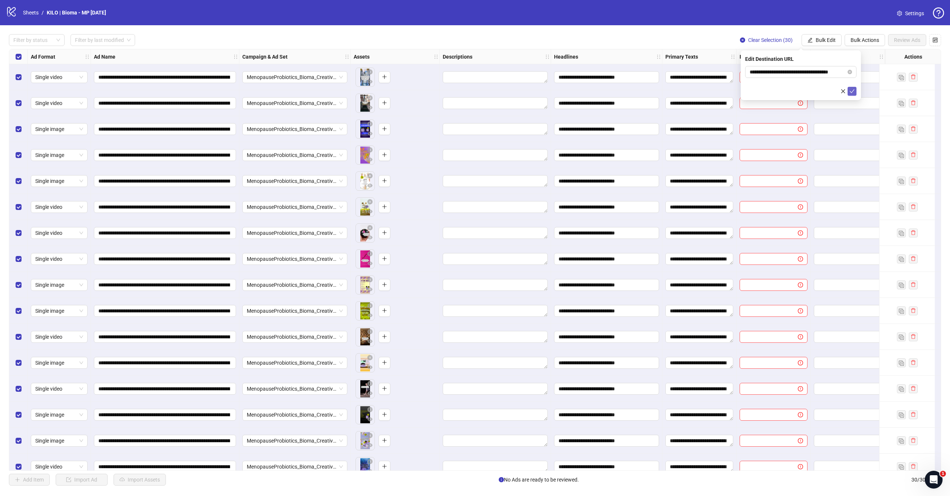
click at [853, 92] on icon "check" at bounding box center [851, 91] width 5 height 5
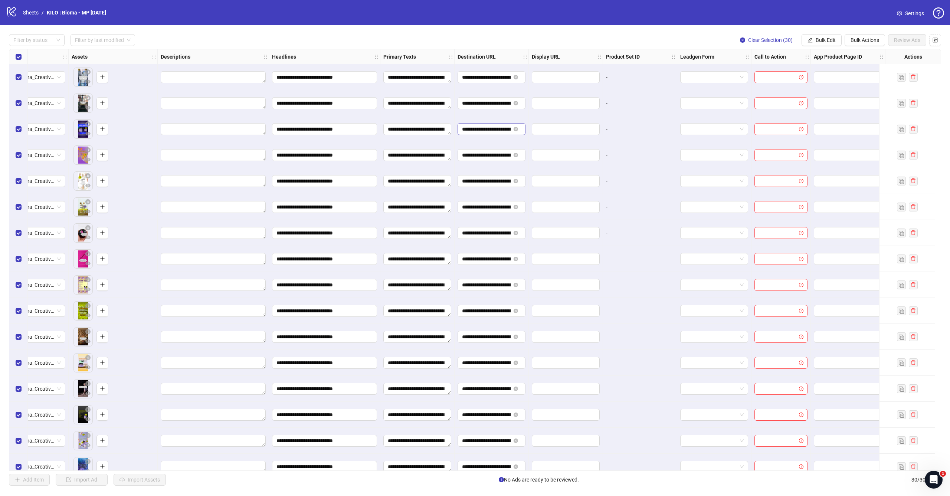
scroll to position [0, 288]
click at [827, 41] on span "Bulk Edit" at bounding box center [826, 40] width 20 height 6
click at [819, 159] on span "Call to Action" at bounding box center [829, 162] width 44 height 8
click at [801, 72] on input "search" at bounding box center [798, 71] width 96 height 11
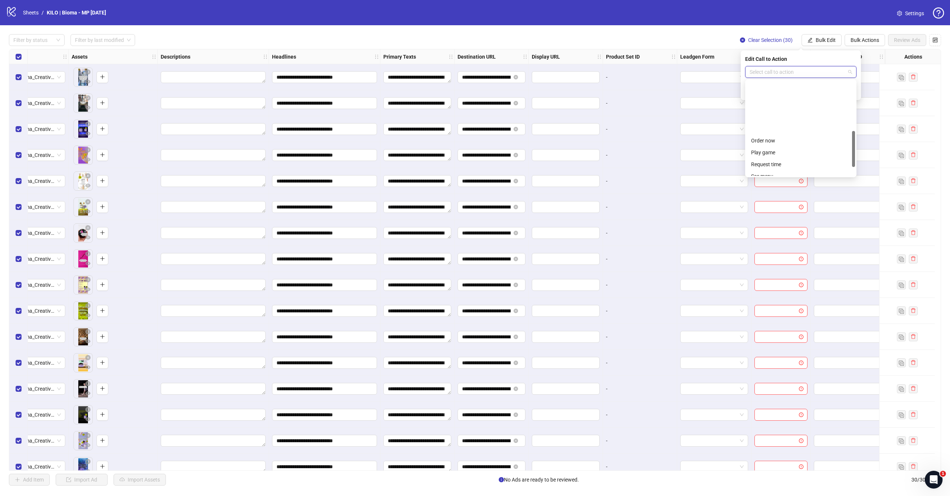
scroll to position [131, 0]
click at [782, 132] on div "Shop now" at bounding box center [800, 133] width 99 height 8
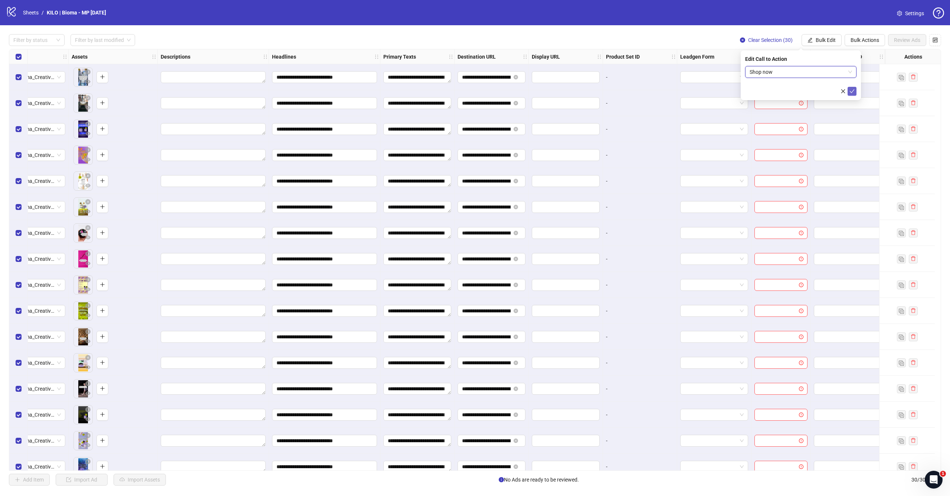
click at [850, 90] on icon "check" at bounding box center [851, 91] width 5 height 5
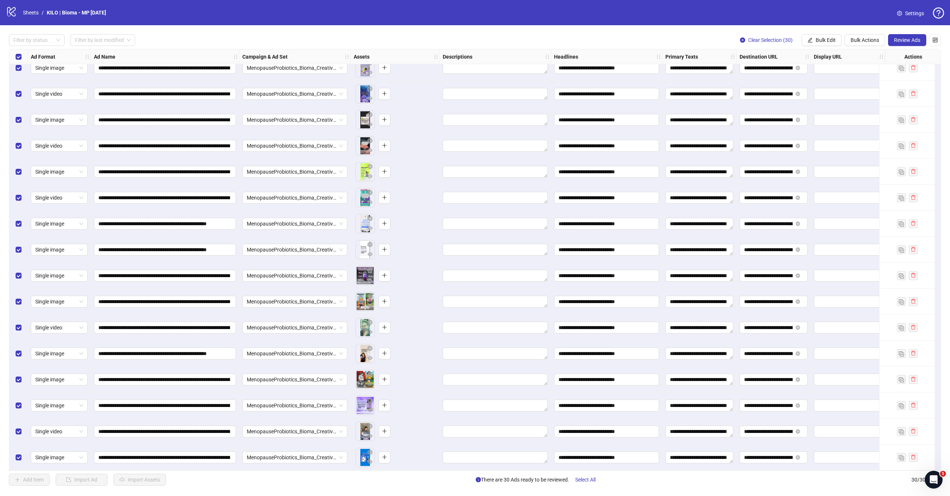
scroll to position [376, 0]
click at [904, 40] on span "Review Ads" at bounding box center [907, 40] width 26 height 6
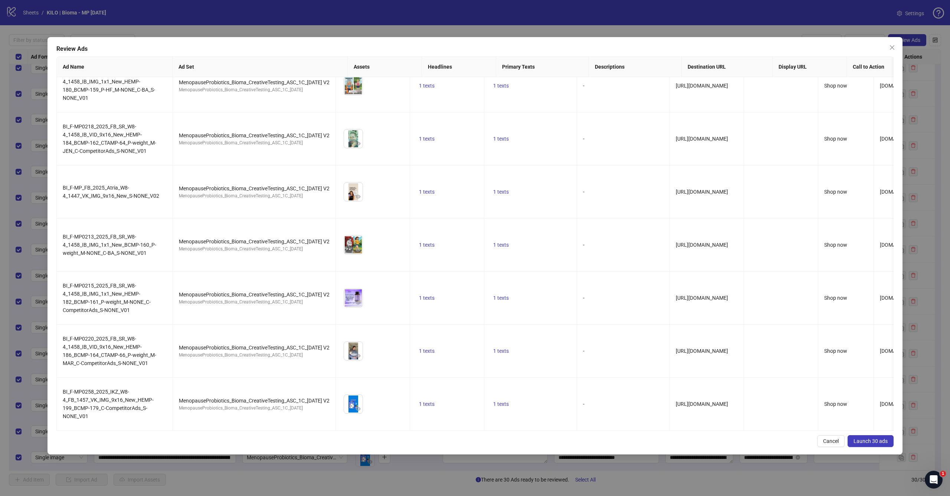
scroll to position [1238, 0]
click at [885, 442] on span "Launch 30 ads" at bounding box center [870, 441] width 34 height 6
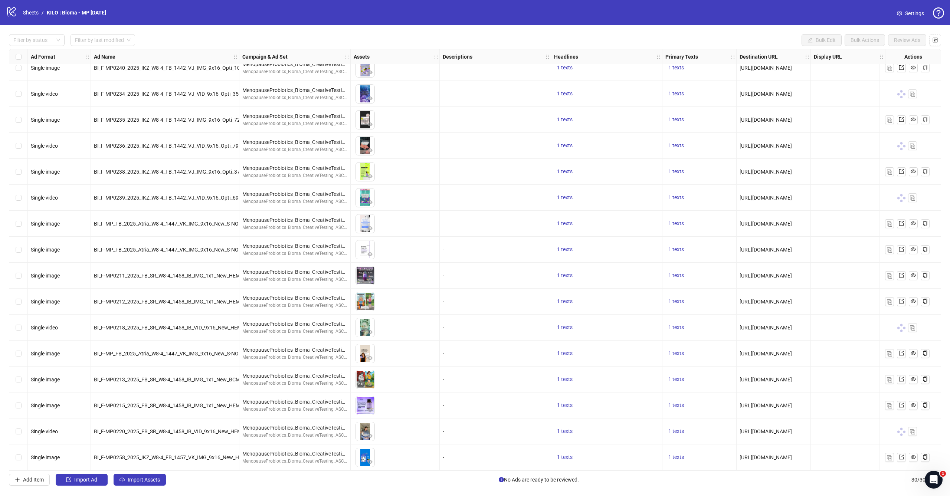
scroll to position [0, 0]
click at [128, 475] on button "Import Assets" at bounding box center [140, 480] width 52 height 12
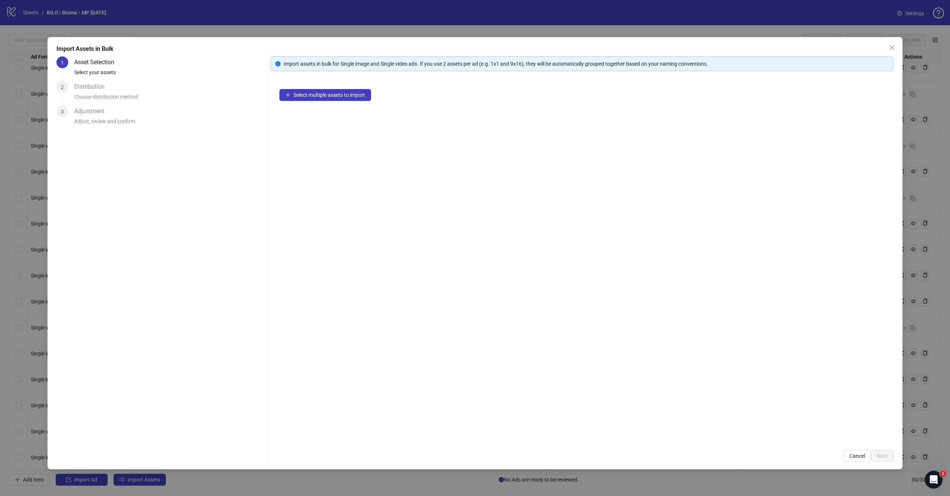
click at [359, 103] on div "Select multiple assets to import" at bounding box center [581, 260] width 623 height 361
click at [366, 91] on button "Select multiple assets to import" at bounding box center [325, 95] width 92 height 12
click at [883, 455] on span "Next" at bounding box center [882, 456] width 11 height 6
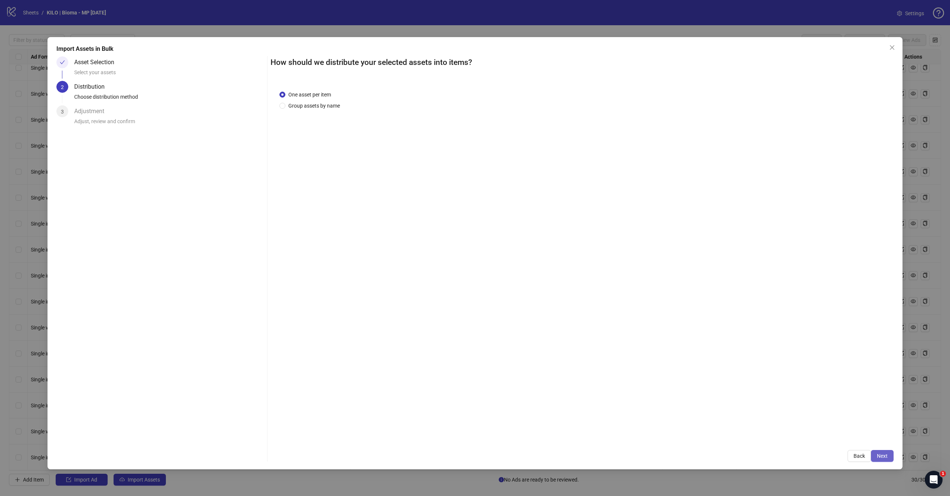
click at [888, 460] on button "Next" at bounding box center [882, 456] width 23 height 12
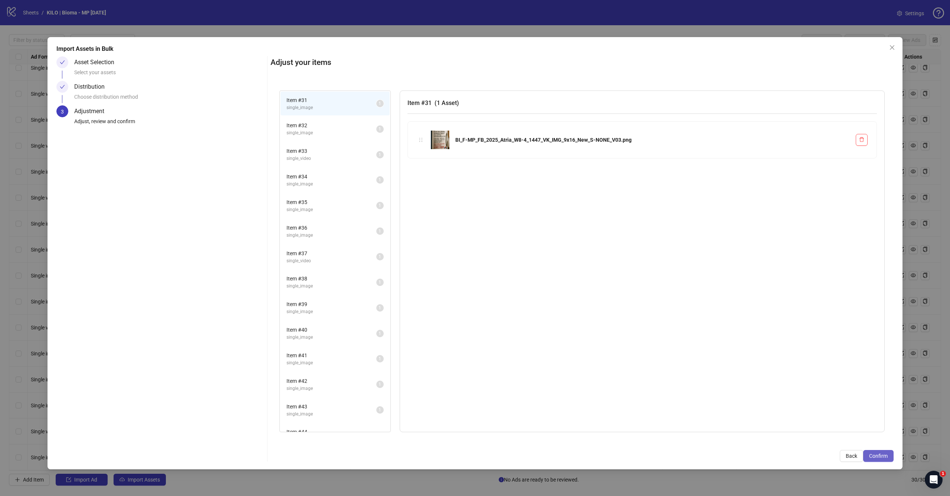
click at [887, 460] on button "Confirm" at bounding box center [878, 456] width 30 height 12
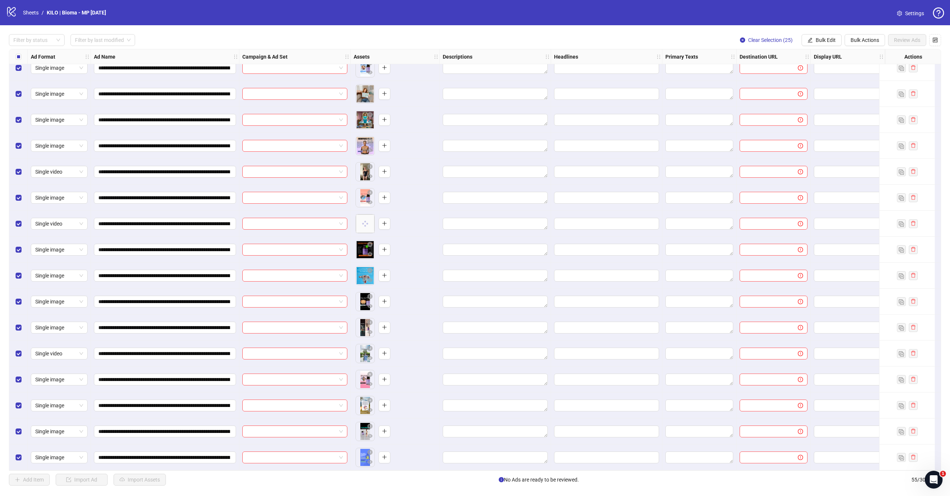
scroll to position [699, 0]
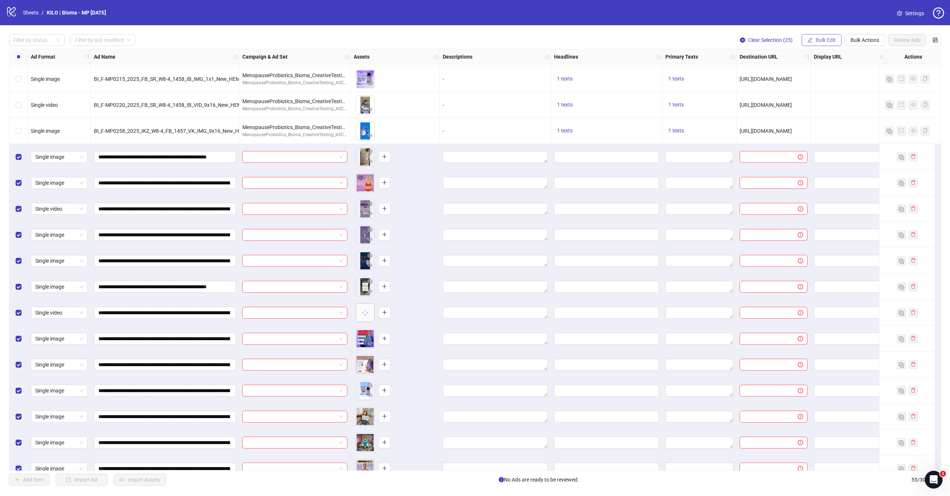
click at [819, 38] on span "Bulk Edit" at bounding box center [826, 40] width 20 height 6
click at [819, 79] on span "Campaign & Ad Set" at bounding box center [829, 79] width 44 height 8
click at [767, 73] on input "search" at bounding box center [798, 71] width 96 height 11
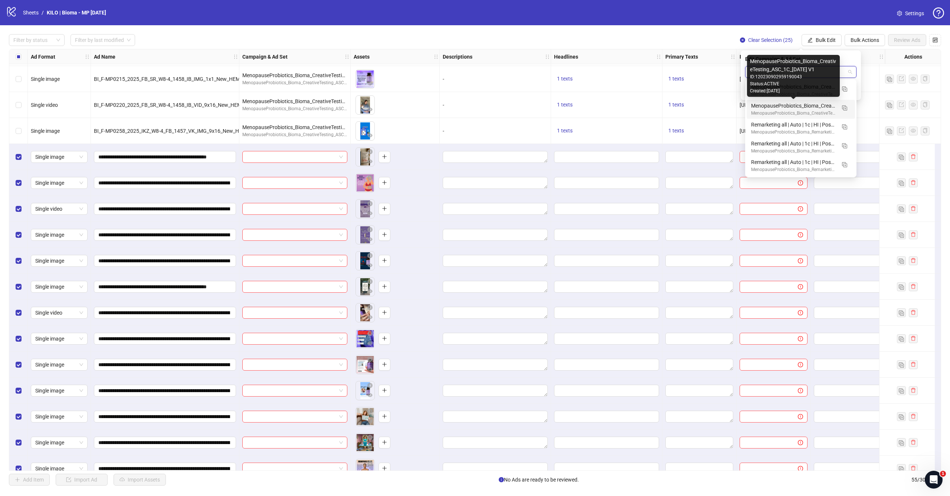
click at [781, 106] on div "MenopauseProbiotics_Bioma_CreativeTesting_ASC_1C_[DATE] V1" at bounding box center [793, 106] width 85 height 8
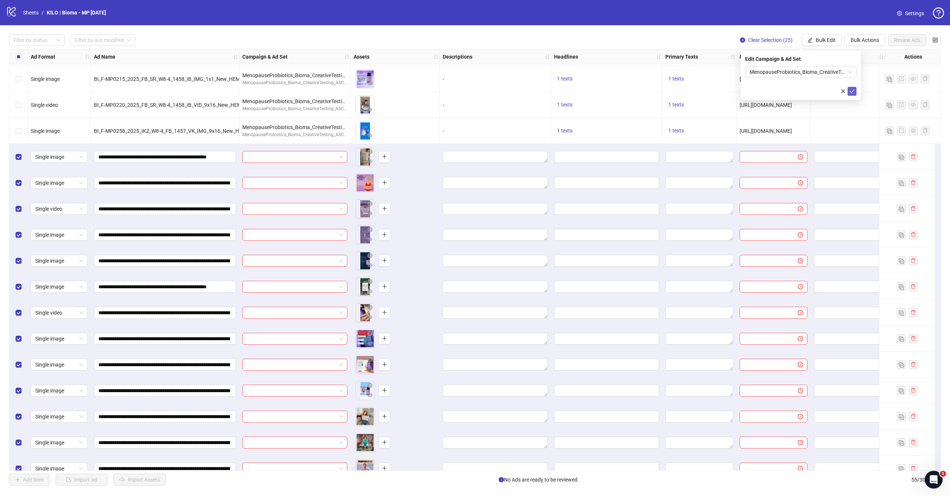
click at [853, 93] on icon "check" at bounding box center [851, 91] width 5 height 5
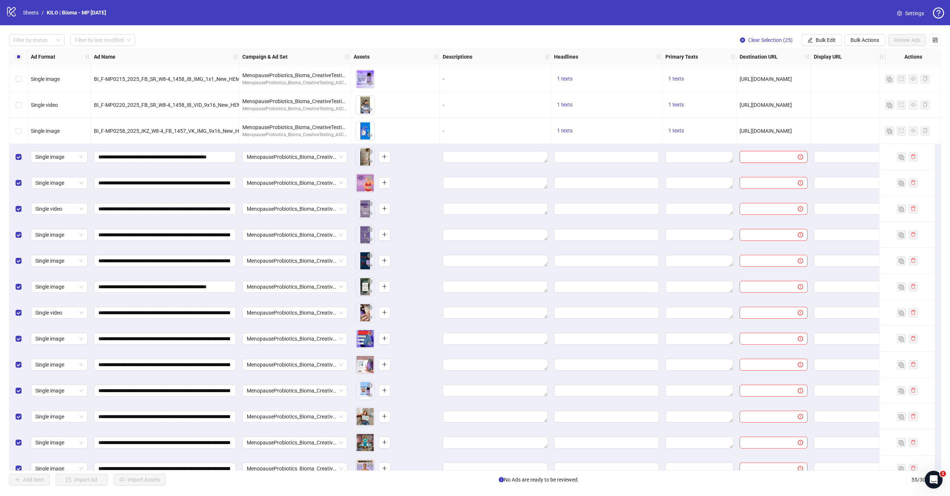
click at [773, 158] on input "text" at bounding box center [765, 157] width 43 height 8
click at [829, 41] on span "Bulk Edit" at bounding box center [826, 40] width 20 height 6
click at [822, 127] on span "Destination URL" at bounding box center [829, 126] width 44 height 8
click at [816, 69] on input "text" at bounding box center [798, 72] width 96 height 8
paste input "**********"
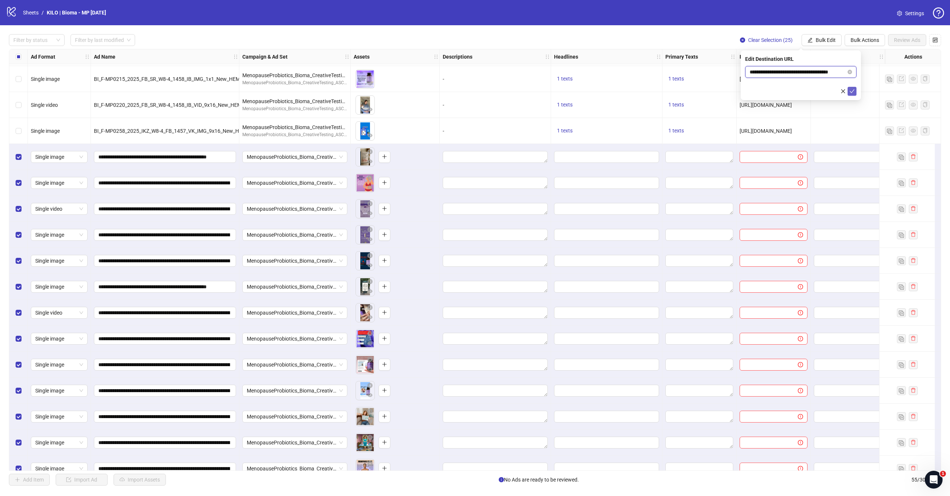
type input "**********"
click at [851, 92] on icon "check" at bounding box center [852, 91] width 5 height 4
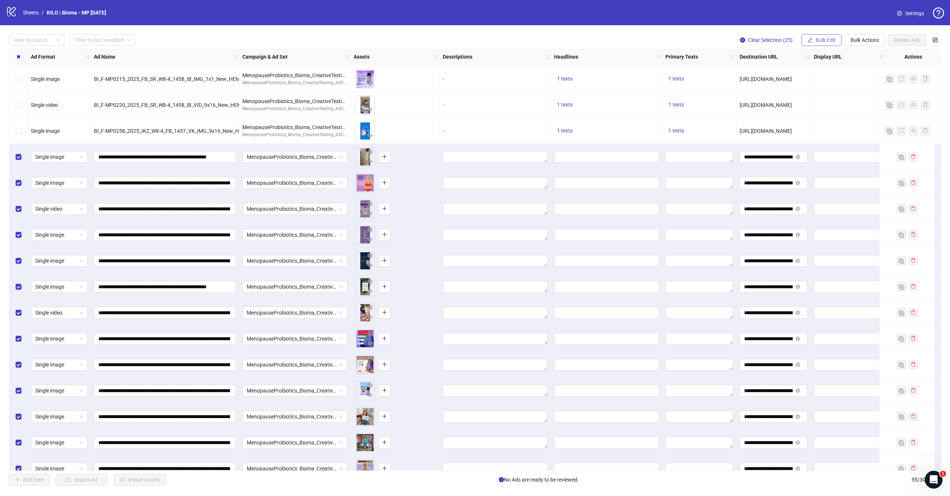
click at [819, 42] on span "Bulk Edit" at bounding box center [826, 40] width 20 height 6
click at [824, 101] on span "Headlines" at bounding box center [829, 102] width 44 height 8
click at [778, 69] on div "Press Shift+Enter to add new input" at bounding box center [801, 70] width 86 height 13
click at [754, 71] on input "text" at bounding box center [800, 72] width 111 height 12
paste input "**********"
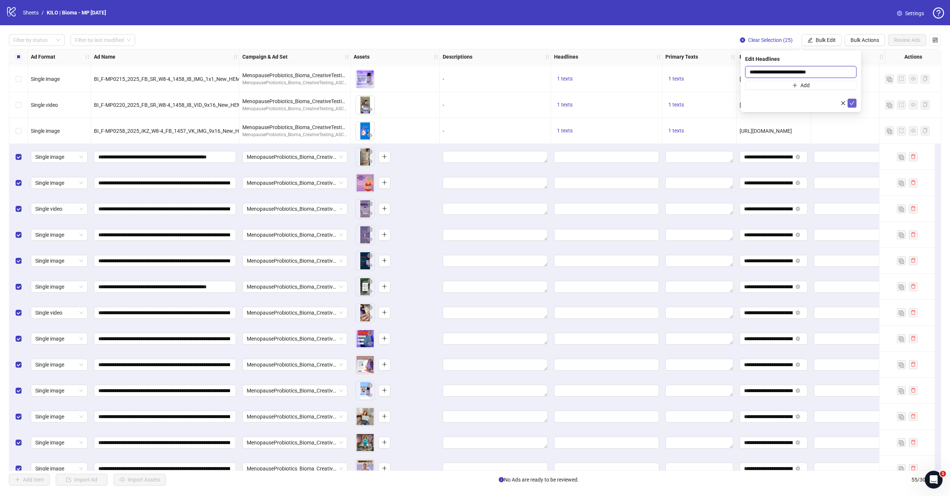
type input "**********"
click at [850, 101] on icon "check" at bounding box center [851, 103] width 5 height 5
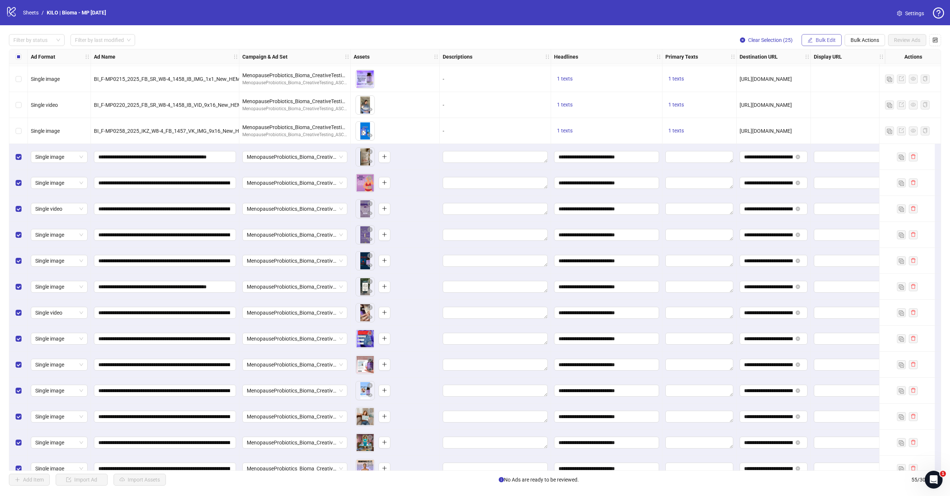
click at [814, 39] on button "Bulk Edit" at bounding box center [821, 40] width 40 height 12
click at [831, 114] on span "Primary Texts" at bounding box center [829, 114] width 44 height 8
click at [775, 75] on textarea at bounding box center [800, 76] width 111 height 20
paste textarea "**********"
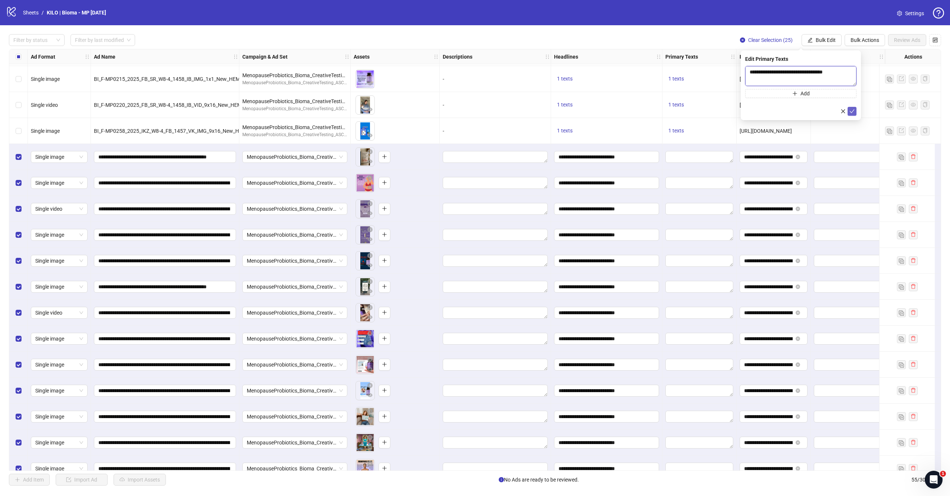
type textarea "**********"
click at [850, 111] on icon "check" at bounding box center [851, 111] width 5 height 5
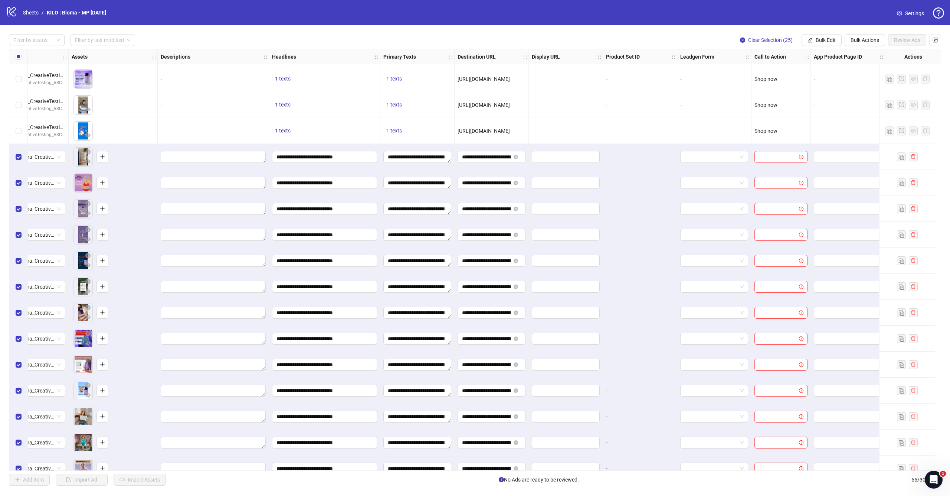
scroll to position [699, 288]
click at [824, 37] on span "Bulk Edit" at bounding box center [826, 40] width 20 height 6
click at [819, 166] on li "Call to Action" at bounding box center [828, 162] width 53 height 12
click at [795, 67] on input "search" at bounding box center [798, 71] width 96 height 11
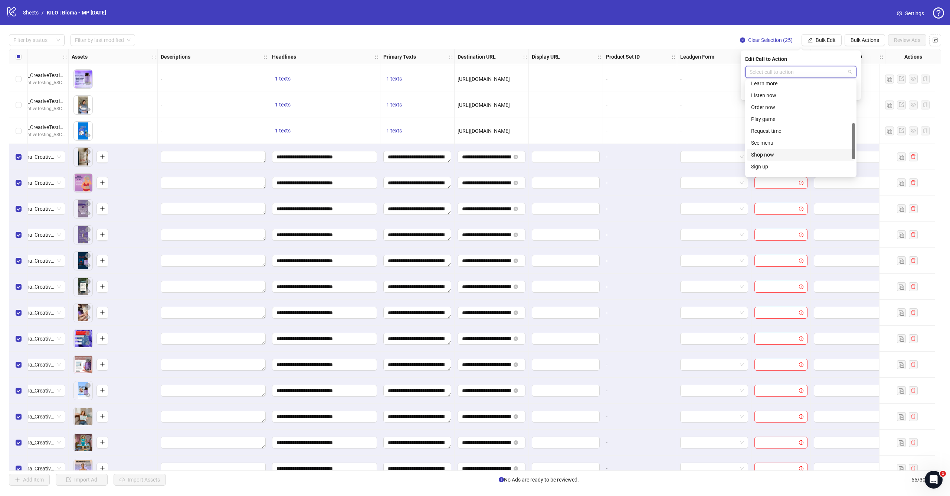
click at [773, 154] on div "Shop now" at bounding box center [800, 155] width 99 height 8
click at [852, 89] on icon "check" at bounding box center [851, 91] width 5 height 5
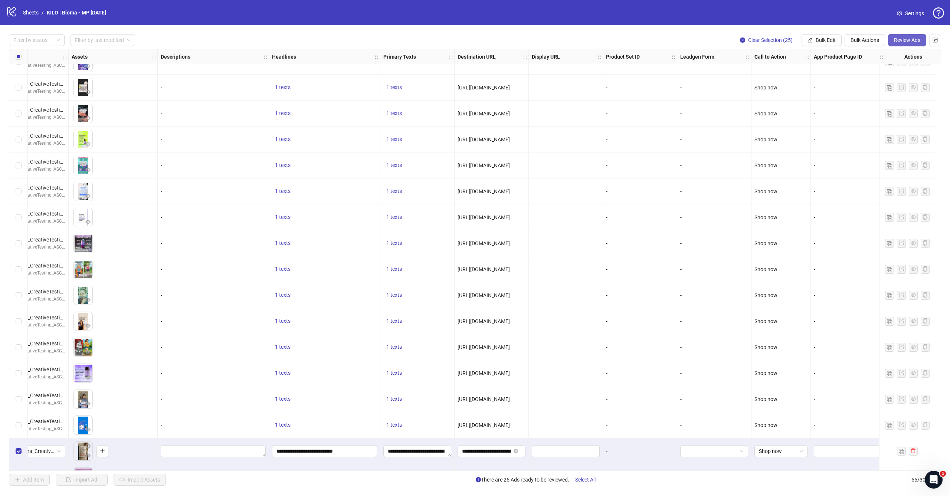
scroll to position [405, 288]
click at [910, 37] on span "Review Ads" at bounding box center [907, 40] width 26 height 6
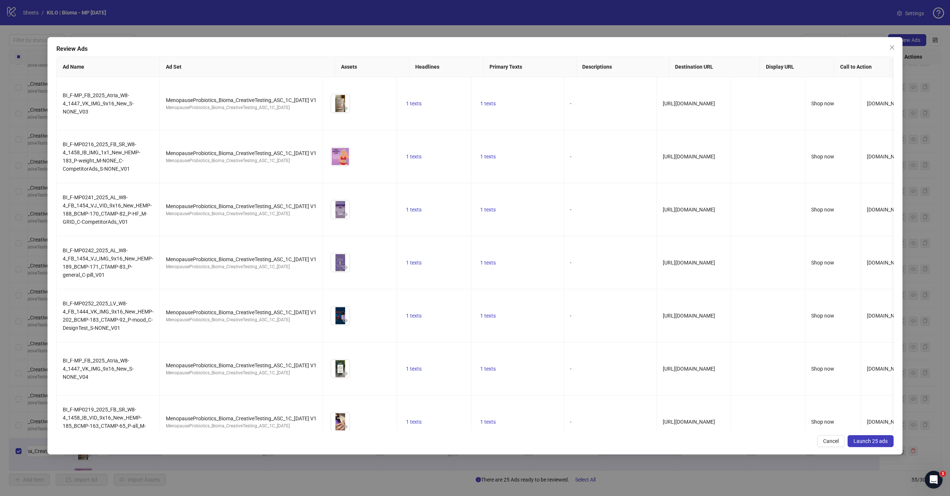
click at [863, 439] on span "Launch 25 ads" at bounding box center [870, 441] width 34 height 6
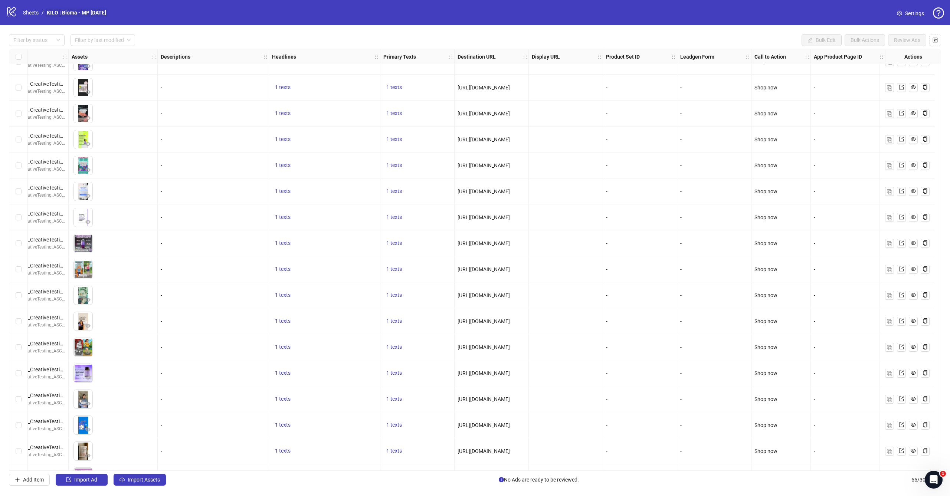
click at [60, 13] on link "KILO | Bioma - MP [DATE]" at bounding box center [76, 13] width 62 height 8
click at [27, 12] on link "Sheets" at bounding box center [31, 13] width 19 height 8
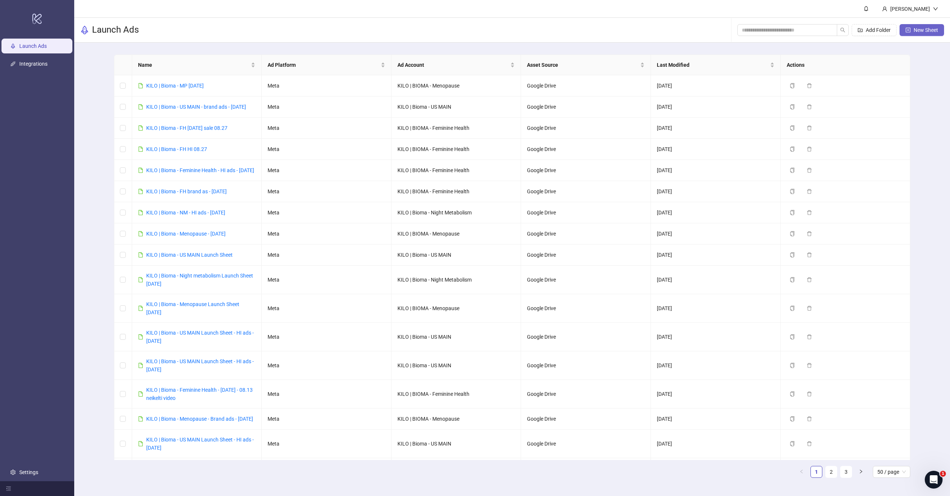
click at [932, 30] on span "New Sheet" at bounding box center [926, 30] width 24 height 6
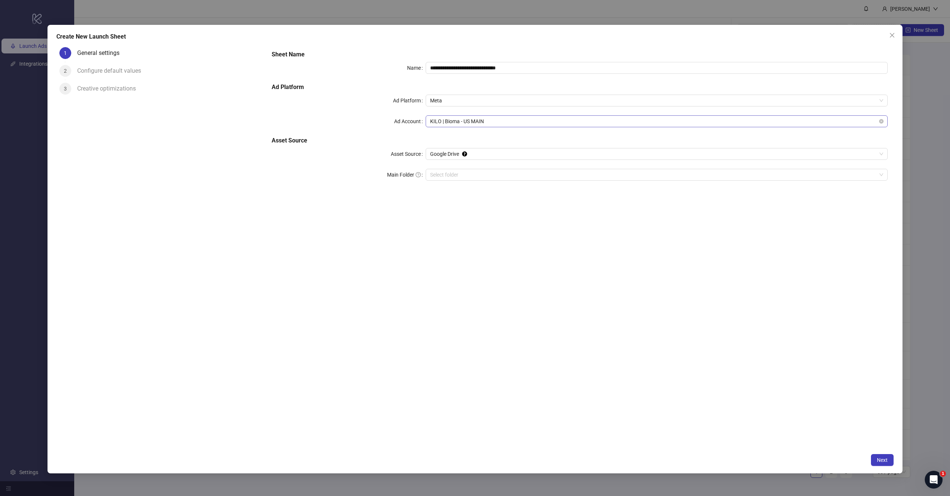
click at [453, 124] on span "KILO | Bioma - US MAIN" at bounding box center [656, 121] width 453 height 11
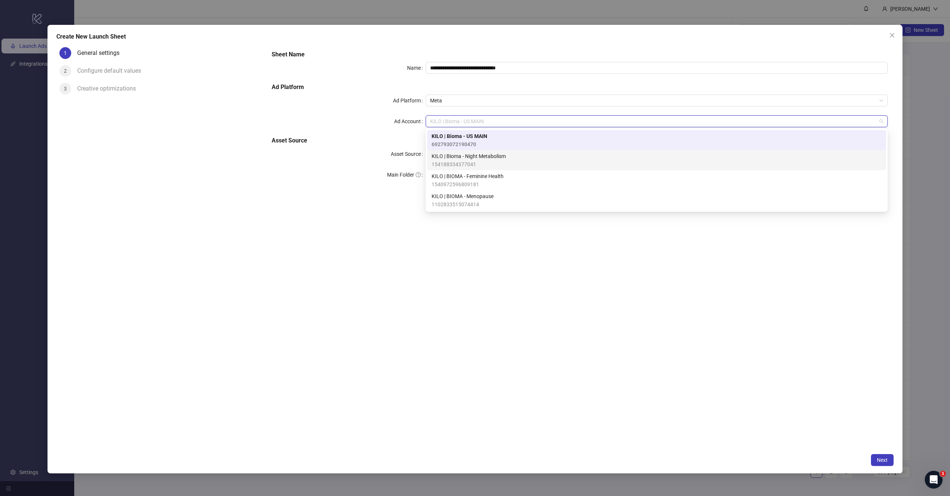
click at [469, 160] on span "KILO | Bioma - Night Metabolism" at bounding box center [469, 156] width 74 height 8
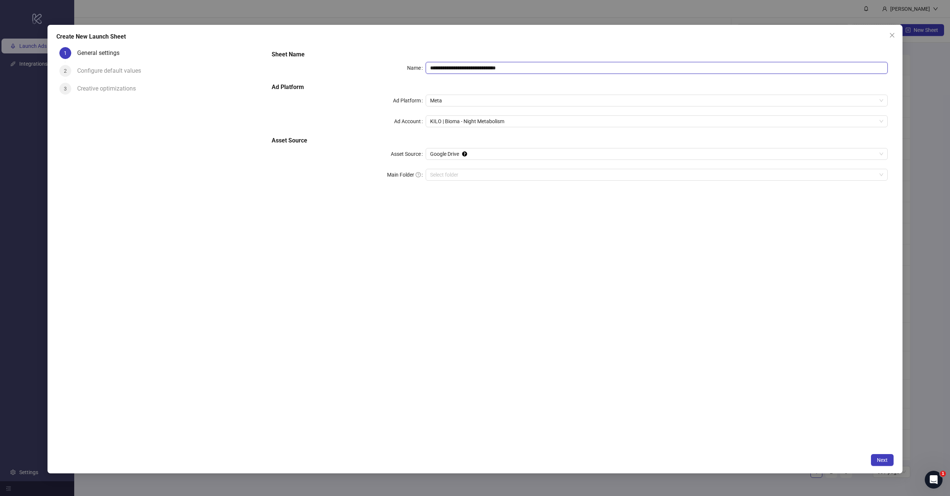
drag, startPoint x: 465, startPoint y: 68, endPoint x: 608, endPoint y: 73, distance: 143.7
click at [609, 73] on input "**********" at bounding box center [657, 68] width 462 height 12
type input "**********"
click at [600, 224] on div "**********" at bounding box center [580, 247] width 628 height 406
click at [505, 174] on input "Main Folder" at bounding box center [653, 174] width 446 height 11
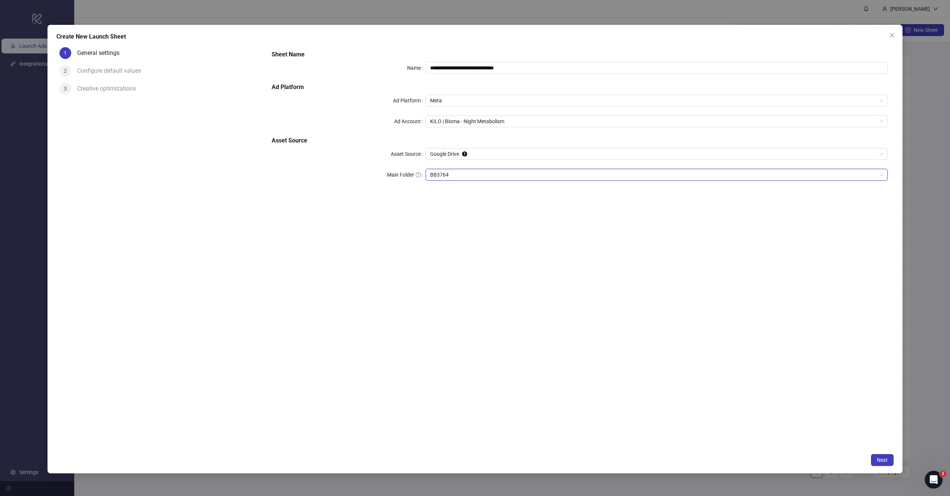
click at [668, 305] on div "**********" at bounding box center [580, 247] width 628 height 406
click at [877, 462] on span "Next" at bounding box center [882, 460] width 11 height 6
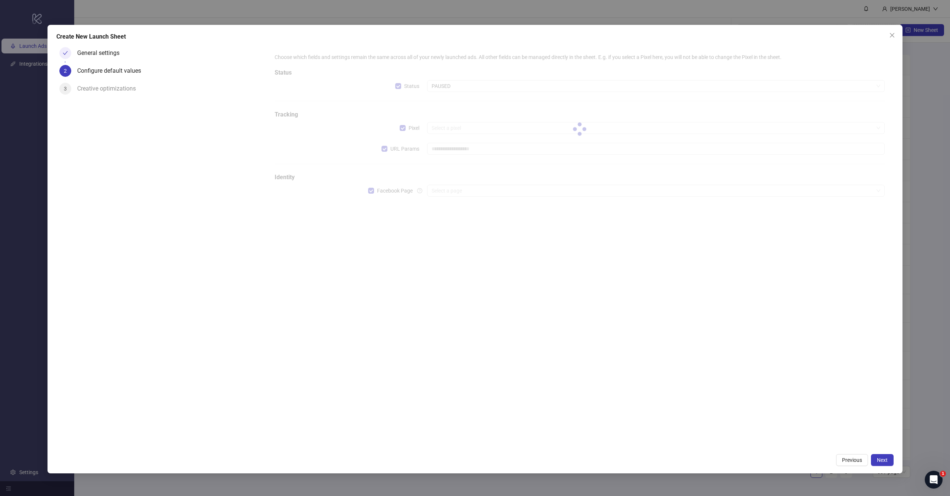
type input "**********"
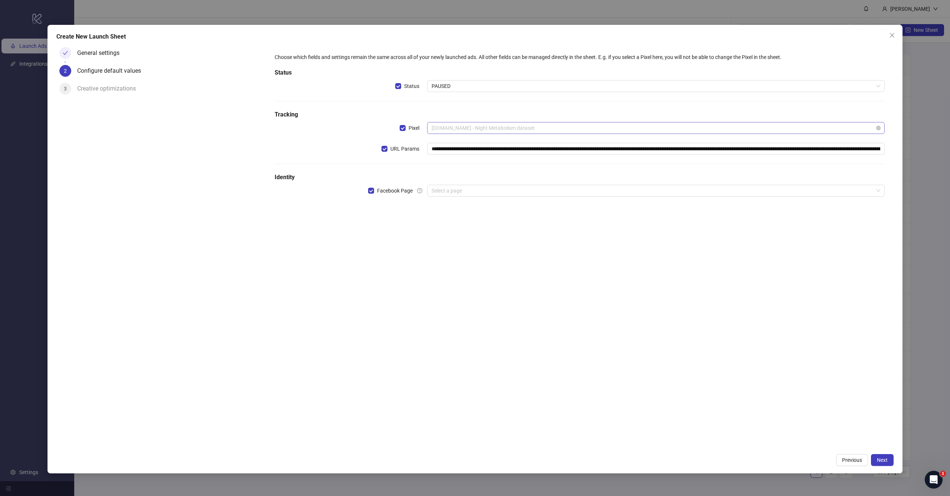
click at [458, 127] on span "[DOMAIN_NAME] - Night Metabolism dataset" at bounding box center [656, 127] width 449 height 11
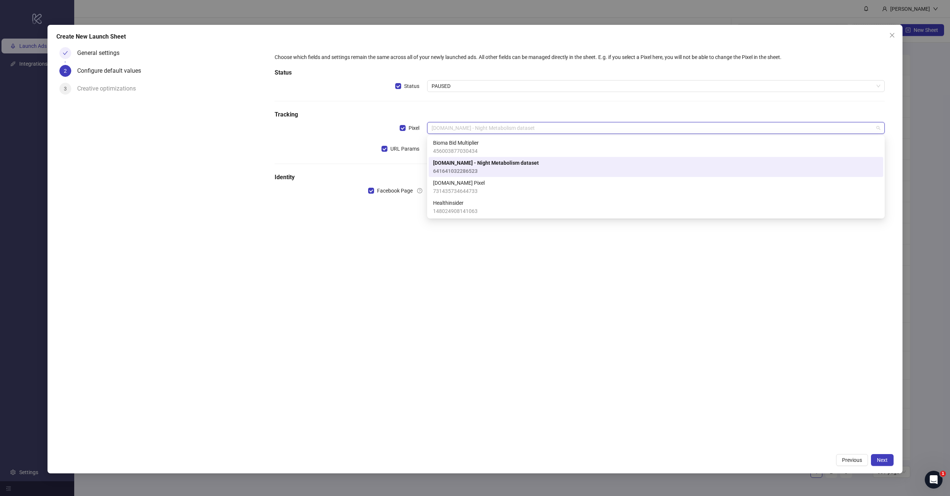
click at [474, 108] on div "**********" at bounding box center [580, 129] width 616 height 158
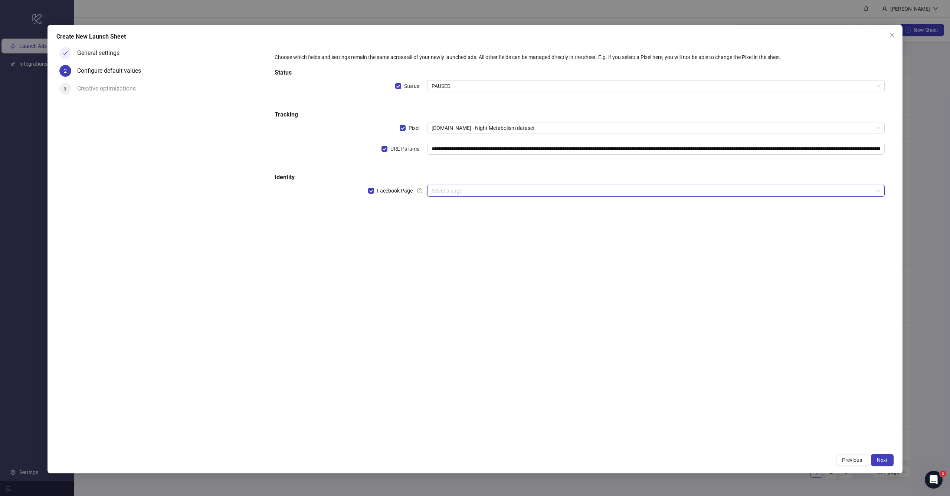
click at [460, 188] on input "search" at bounding box center [653, 190] width 442 height 11
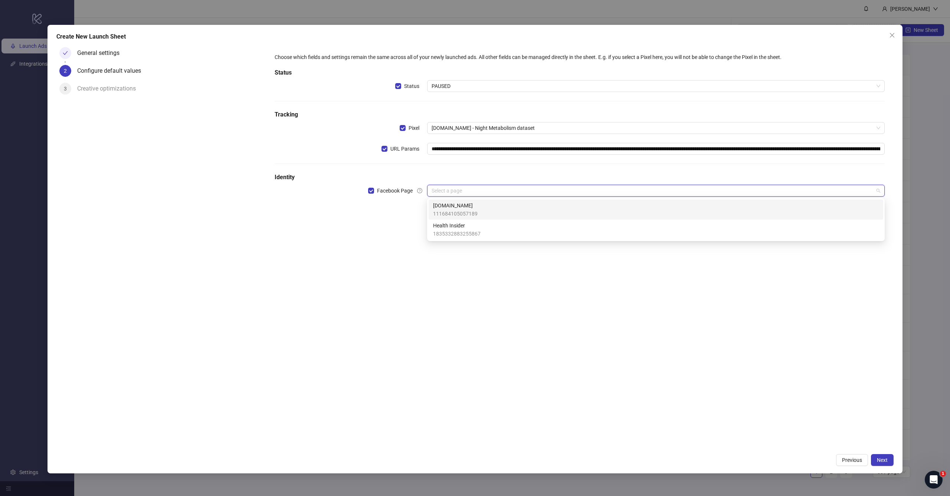
click at [455, 208] on span "[DOMAIN_NAME]" at bounding box center [455, 205] width 45 height 8
click at [478, 211] on input "search" at bounding box center [653, 211] width 442 height 11
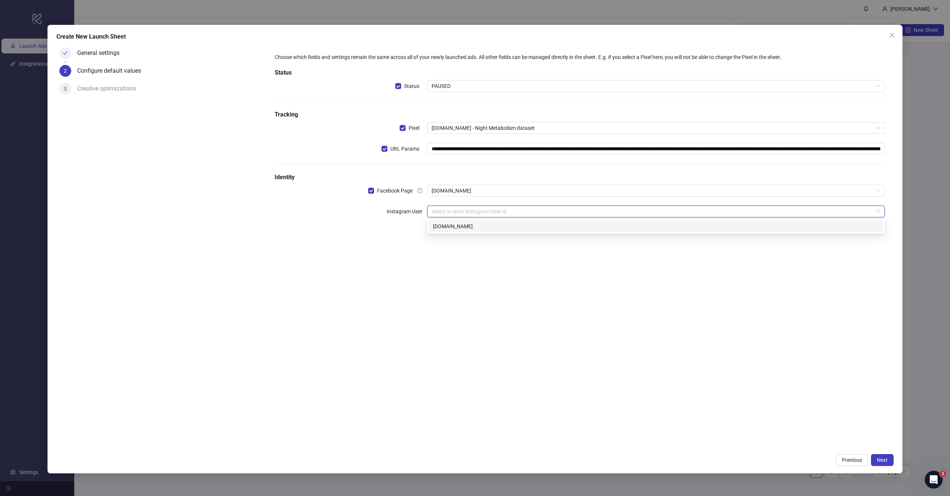
click at [473, 227] on div "[DOMAIN_NAME]" at bounding box center [656, 226] width 446 height 8
click at [502, 278] on div "**********" at bounding box center [580, 247] width 628 height 406
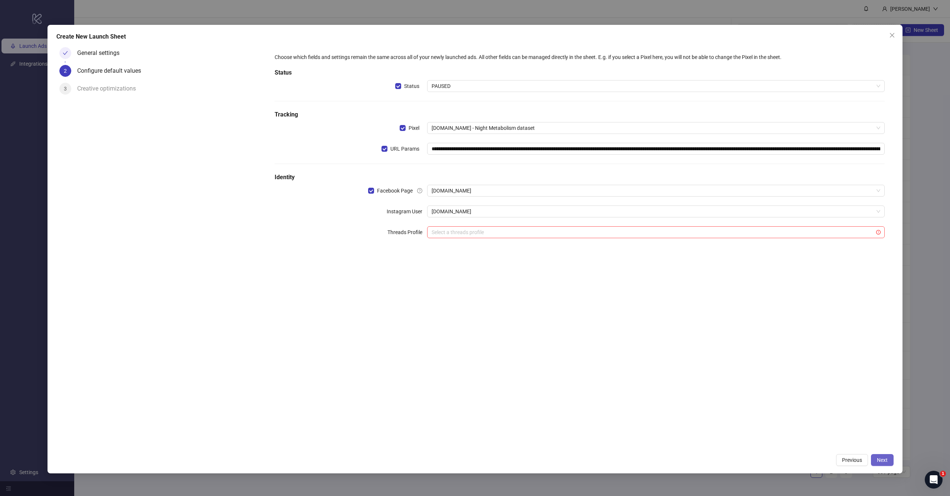
click at [884, 459] on span "Next" at bounding box center [882, 460] width 11 height 6
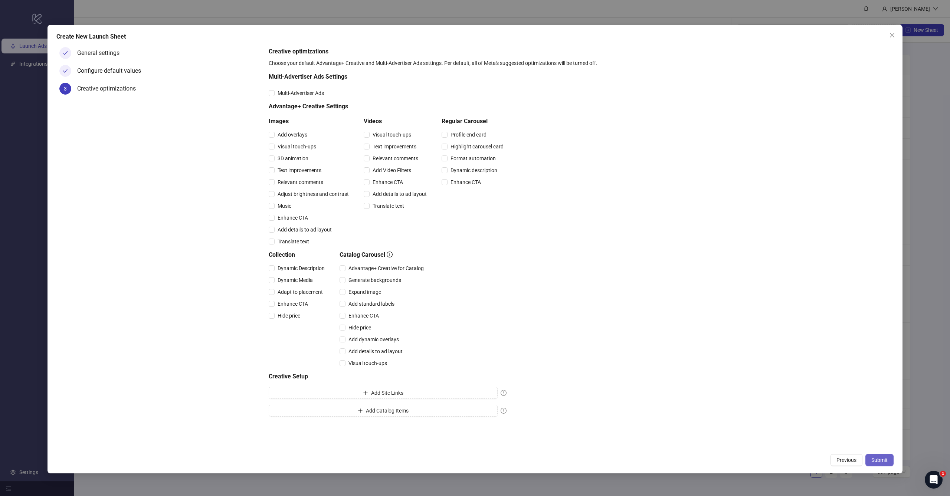
click at [881, 461] on span "Submit" at bounding box center [879, 460] width 16 height 6
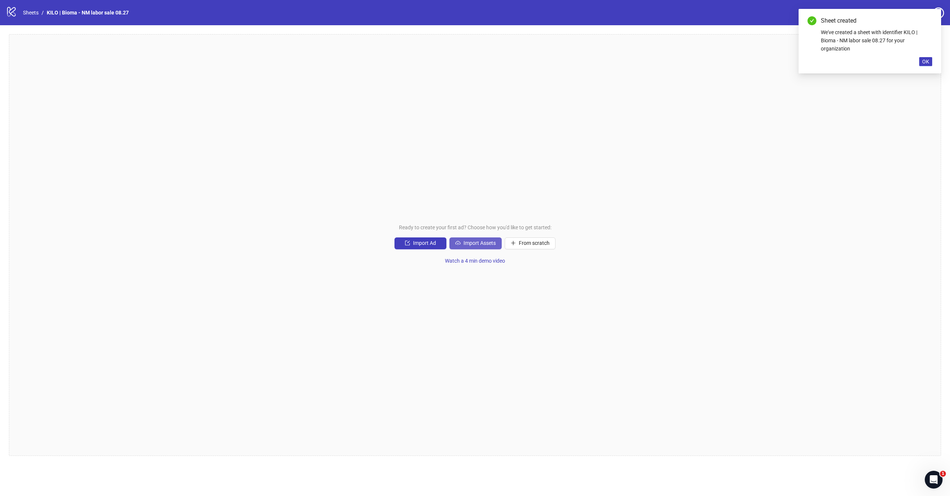
click at [481, 247] on button "Import Assets" at bounding box center [475, 243] width 52 height 12
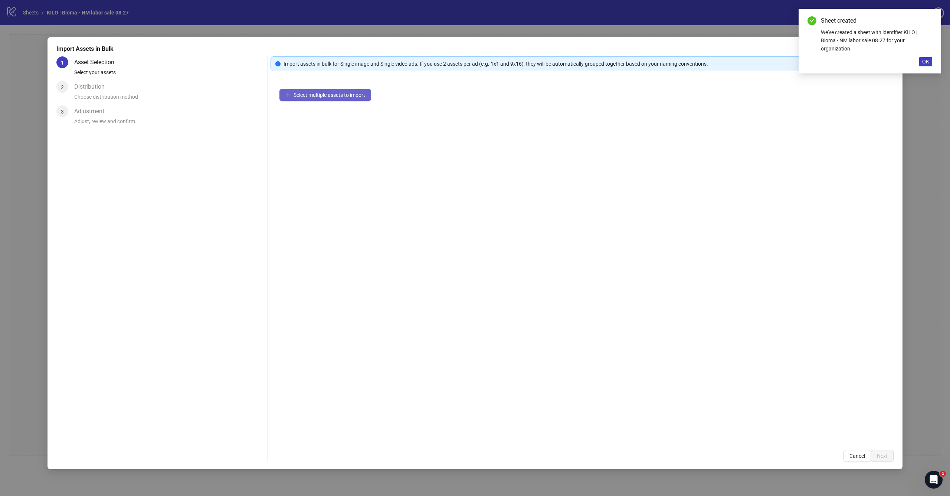
click at [328, 94] on span "Select multiple assets to import" at bounding box center [329, 95] width 72 height 6
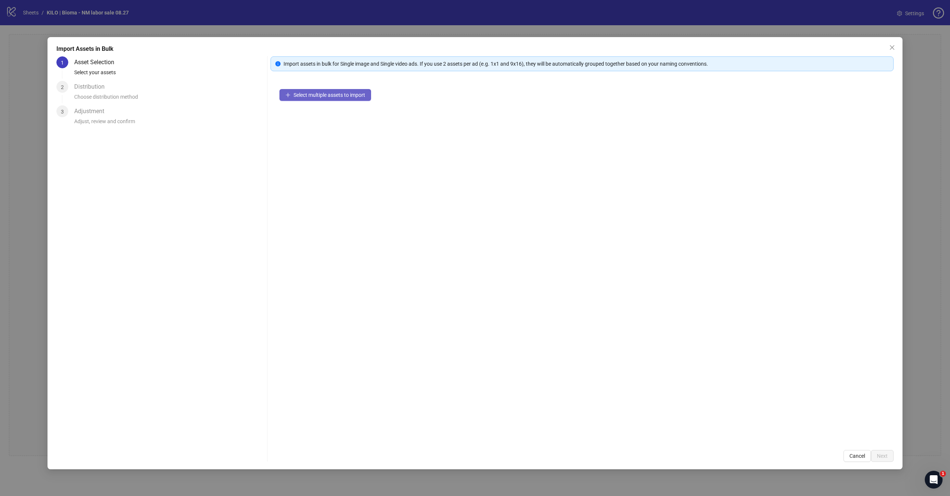
click at [349, 92] on button "Select multiple assets to import" at bounding box center [325, 95] width 92 height 12
click at [339, 89] on div "Select multiple assets to import" at bounding box center [581, 260] width 623 height 361
click at [337, 94] on span "Select multiple assets to import" at bounding box center [329, 95] width 72 height 6
click at [881, 462] on button "Next" at bounding box center [882, 456] width 23 height 12
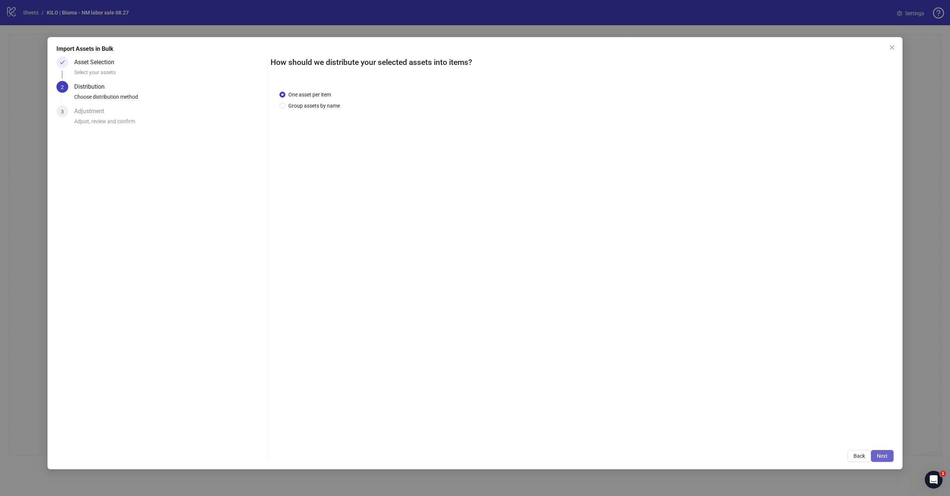
click at [879, 454] on span "Next" at bounding box center [882, 456] width 11 height 6
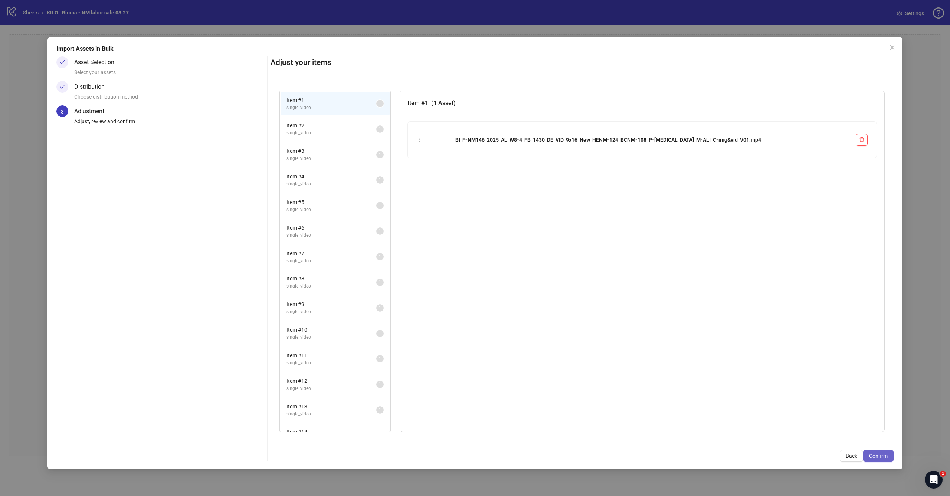
click at [876, 455] on span "Confirm" at bounding box center [878, 456] width 19 height 6
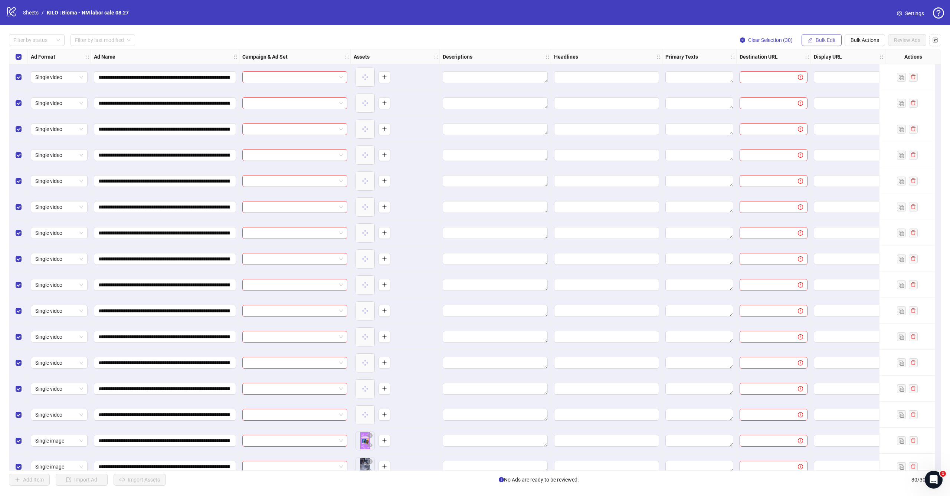
click at [823, 42] on span "Bulk Edit" at bounding box center [826, 40] width 20 height 6
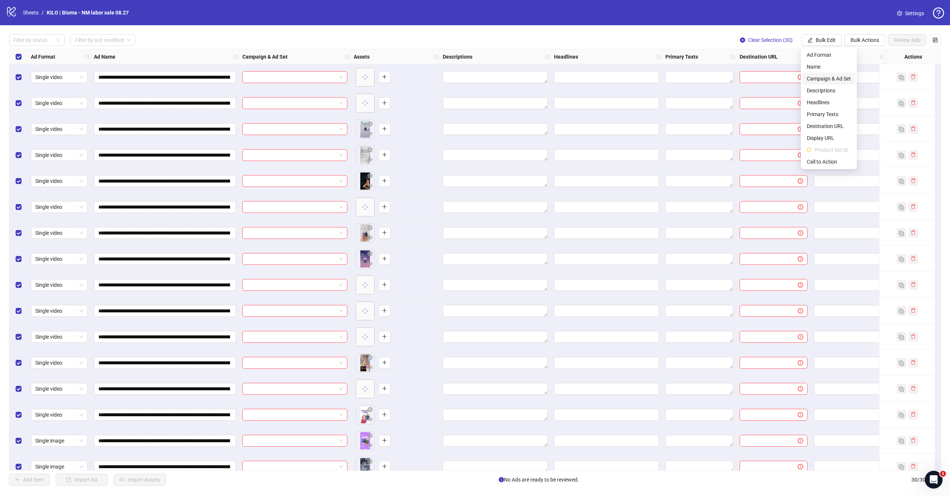
click at [824, 76] on span "Campaign & Ad Set" at bounding box center [829, 79] width 44 height 8
click at [764, 73] on input "search" at bounding box center [798, 71] width 96 height 11
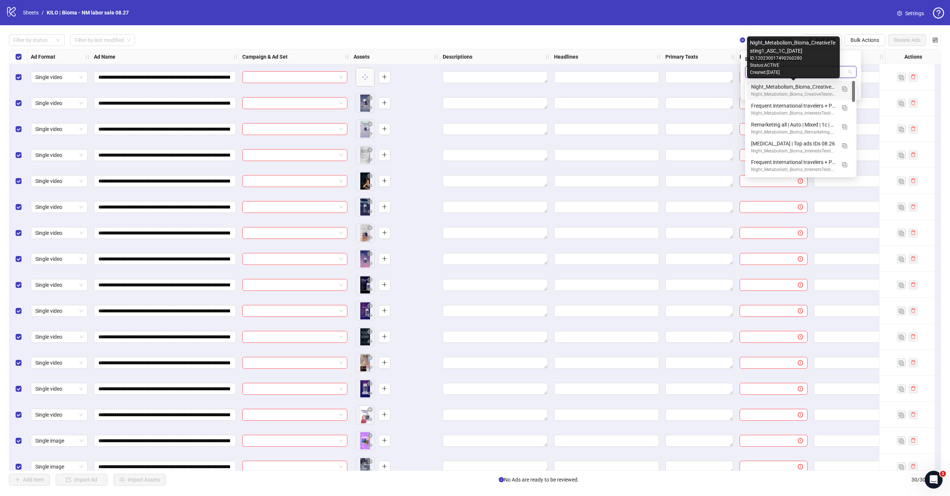
click at [772, 87] on div "Night_Metabolism_Bioma_CreativeTesting1_ASC_1C_[DATE]" at bounding box center [793, 87] width 85 height 8
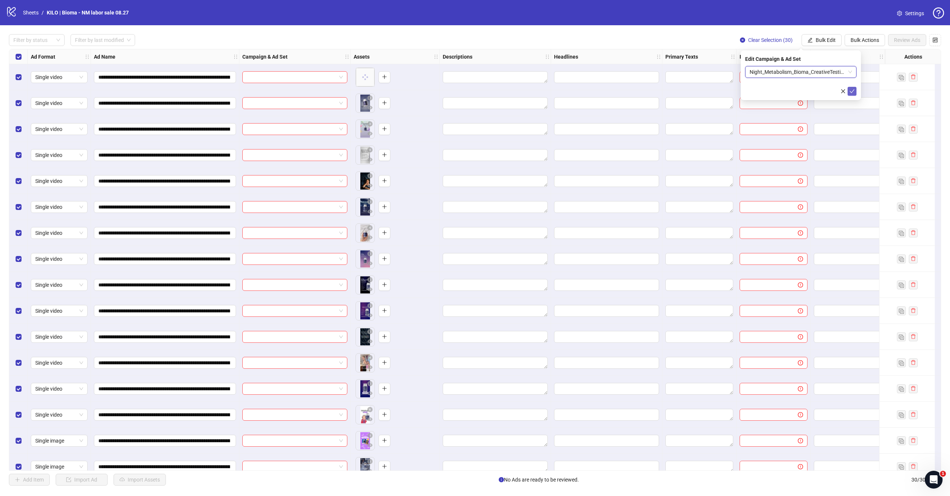
click at [852, 92] on icon "check" at bounding box center [851, 91] width 5 height 5
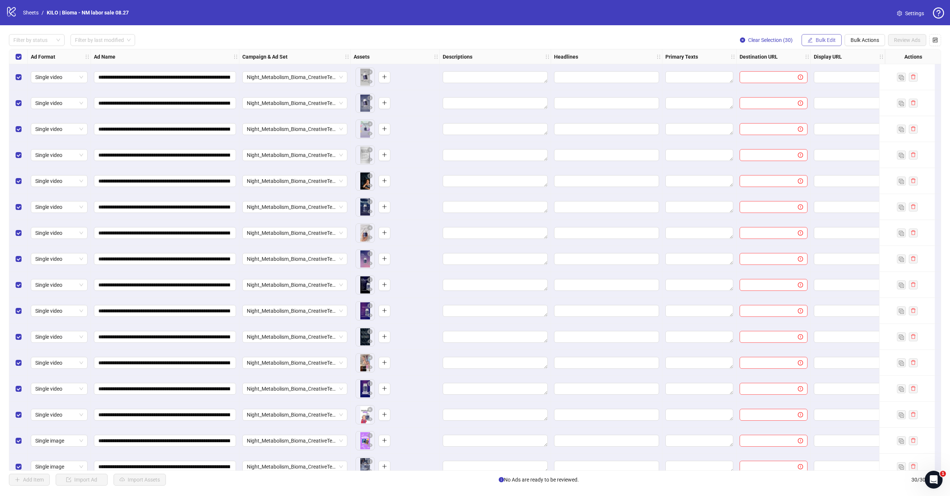
click at [819, 40] on span "Bulk Edit" at bounding box center [826, 40] width 20 height 6
click at [822, 126] on span "Destination URL" at bounding box center [829, 126] width 44 height 8
click at [788, 70] on input "text" at bounding box center [798, 72] width 96 height 8
paste input "**********"
type input "**********"
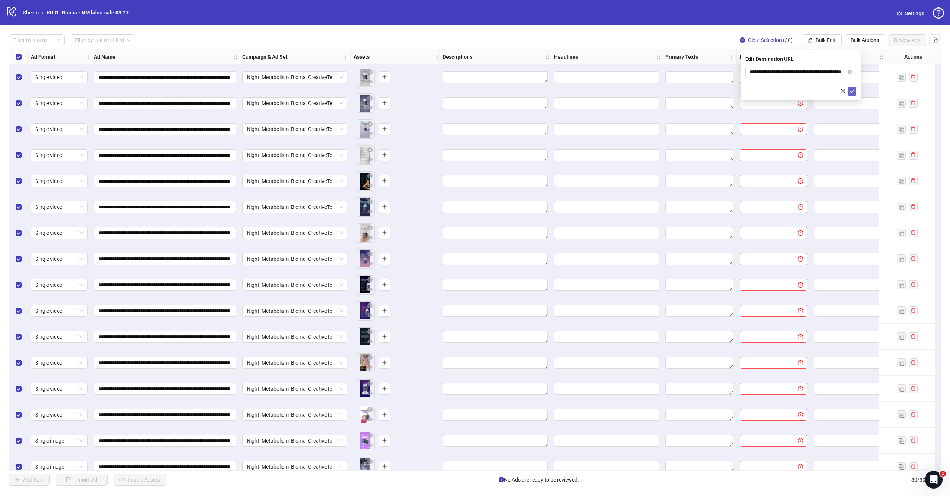
click at [852, 91] on icon "check" at bounding box center [851, 91] width 5 height 5
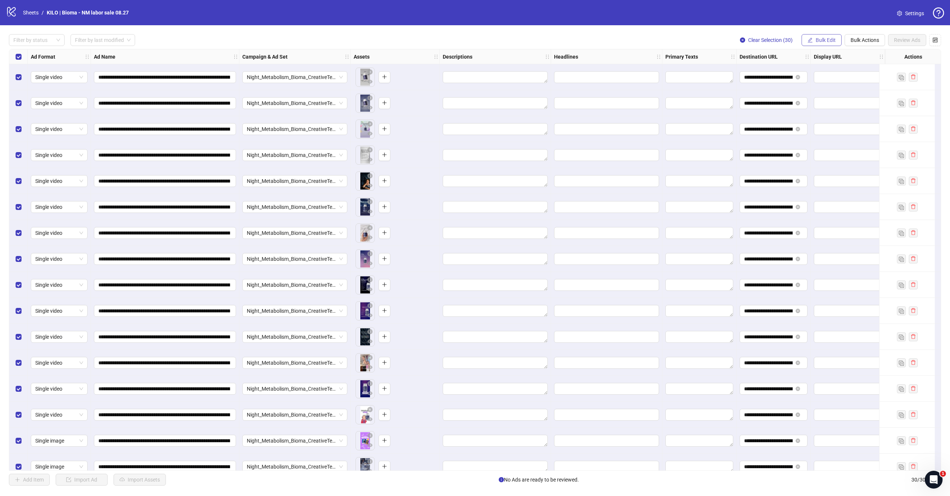
click at [827, 40] on span "Bulk Edit" at bounding box center [826, 40] width 20 height 6
click at [830, 101] on span "Headlines" at bounding box center [829, 102] width 44 height 8
click at [794, 70] on div "Press Shift+Enter to add new input" at bounding box center [801, 70] width 86 height 13
click at [853, 71] on input "text" at bounding box center [800, 72] width 111 height 12
paste input "**********"
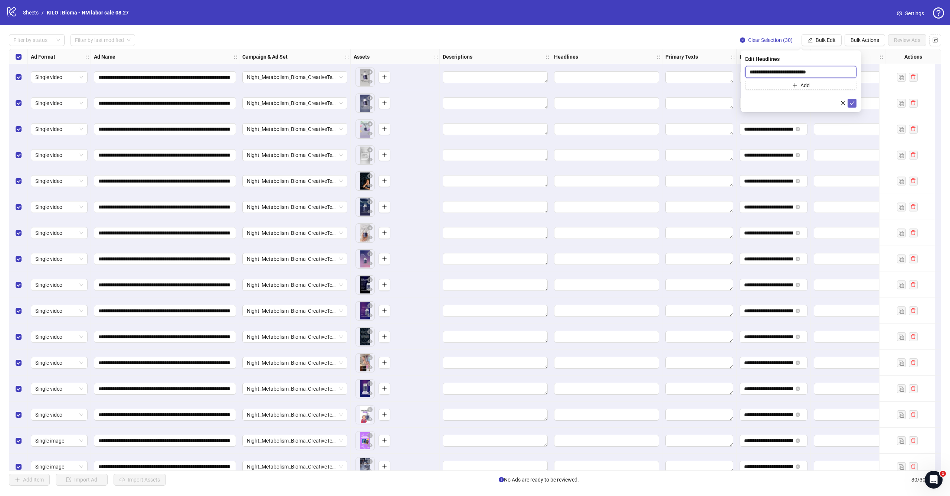
type input "**********"
click at [854, 102] on icon "check" at bounding box center [851, 103] width 5 height 5
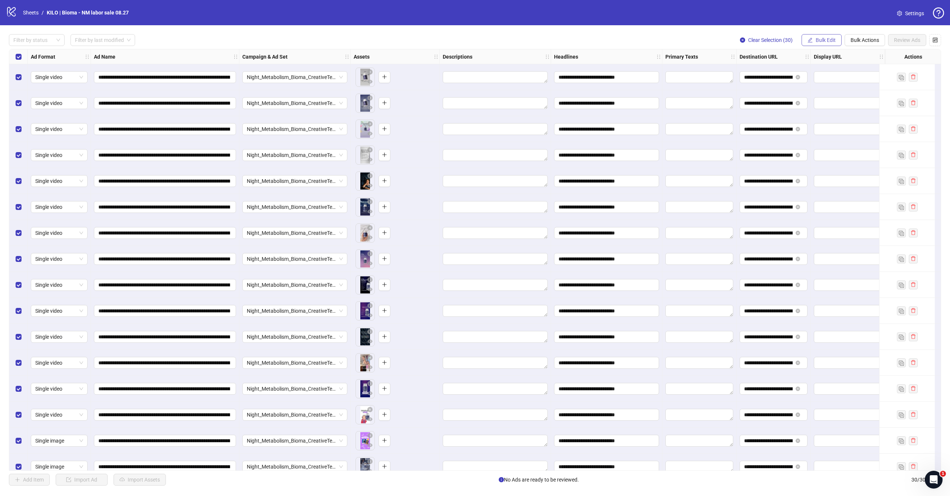
click at [816, 41] on span "Bulk Edit" at bounding box center [826, 40] width 20 height 6
click at [822, 115] on span "Primary Texts" at bounding box center [829, 114] width 44 height 8
click at [795, 77] on textarea at bounding box center [800, 76] width 111 height 20
paste textarea "**********"
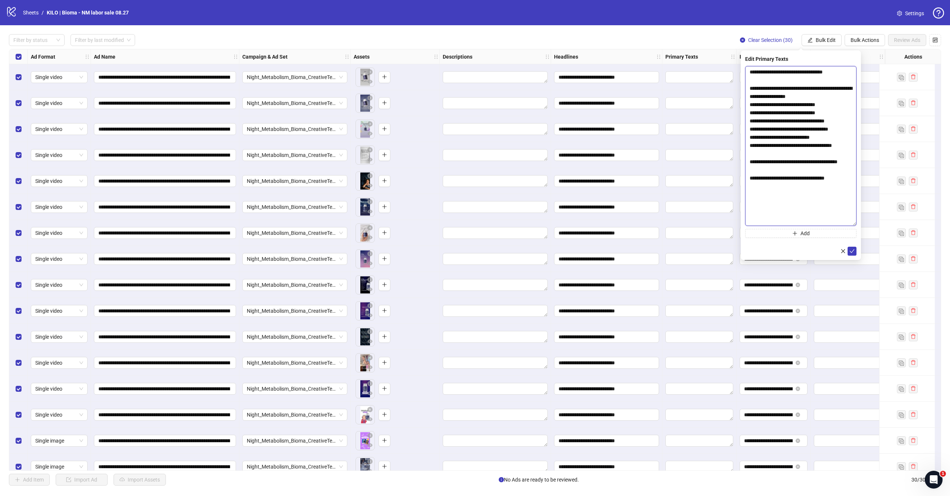
click at [888, 225] on body "**********" at bounding box center [475, 248] width 950 height 496
drag, startPoint x: 762, startPoint y: 188, endPoint x: 746, endPoint y: 87, distance: 102.6
click at [746, 87] on textarea "**********" at bounding box center [800, 146] width 111 height 160
paste textarea "**********"
type textarea "**********"
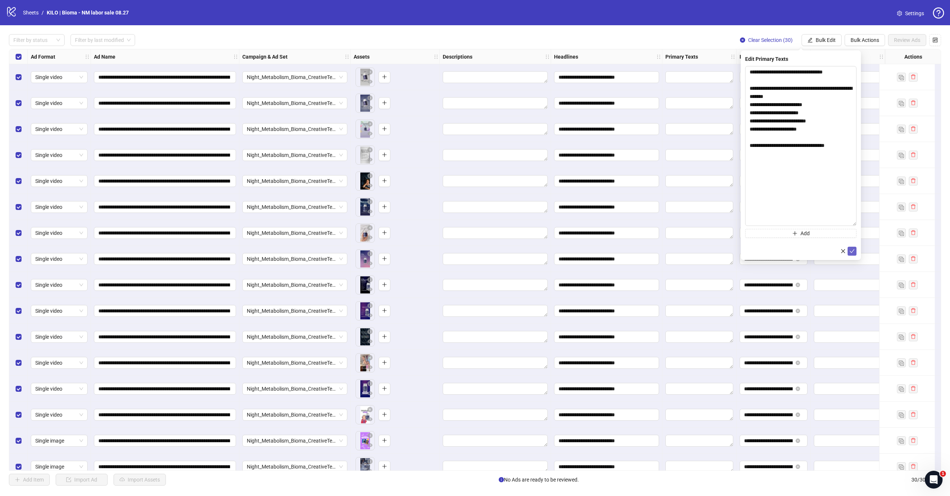
click at [853, 252] on icon "check" at bounding box center [851, 251] width 5 height 5
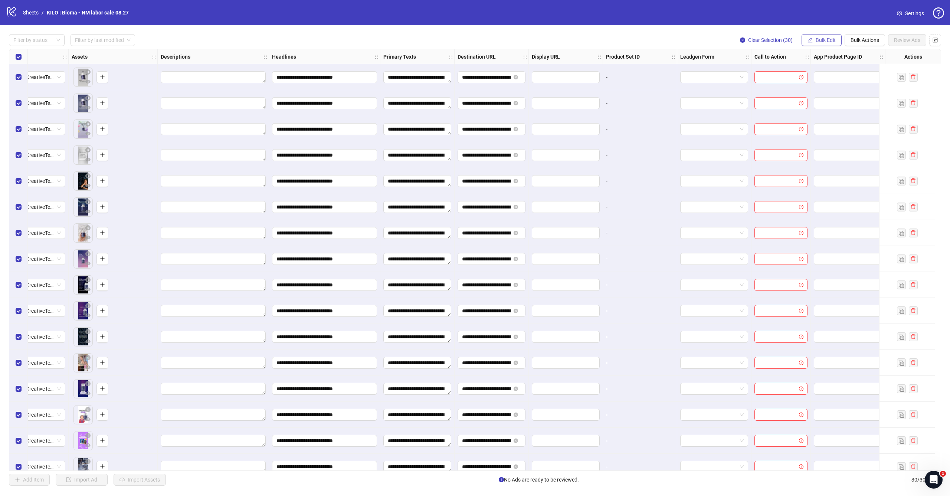
scroll to position [0, 288]
click at [813, 38] on button "Bulk Edit" at bounding box center [821, 40] width 40 height 12
click at [821, 162] on span "Call to Action" at bounding box center [829, 162] width 44 height 8
click at [778, 72] on input "search" at bounding box center [798, 71] width 96 height 11
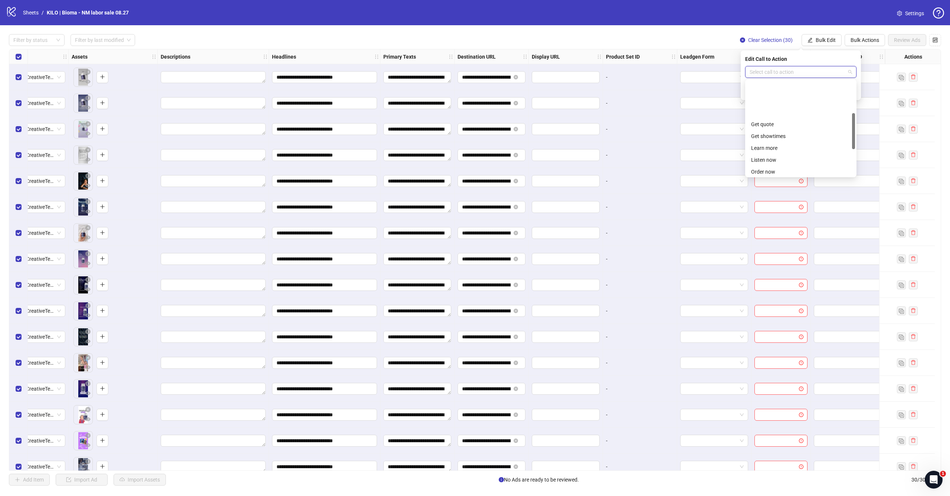
scroll to position [124, 0]
click at [780, 138] on div "Shop now" at bounding box center [800, 141] width 99 height 8
click at [850, 94] on span "submit" at bounding box center [851, 91] width 5 height 6
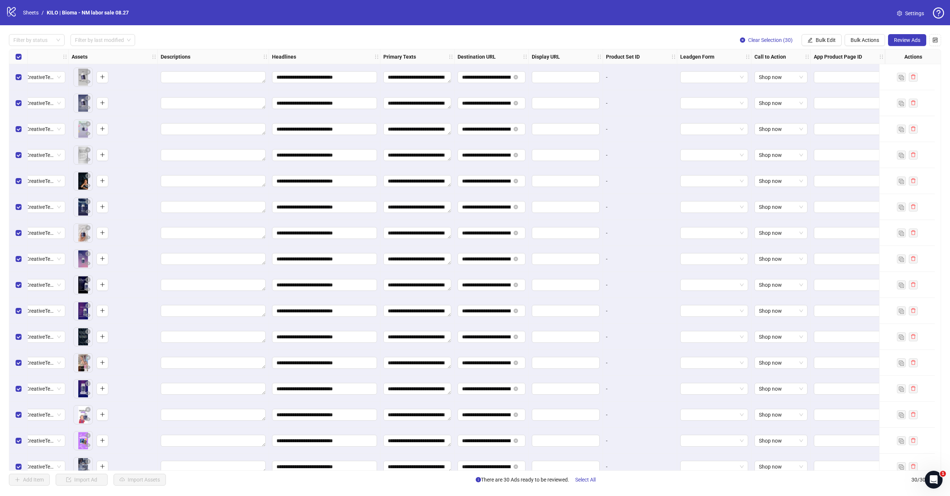
scroll to position [0, 288]
click at [911, 43] on button "Review Ads" at bounding box center [907, 40] width 38 height 12
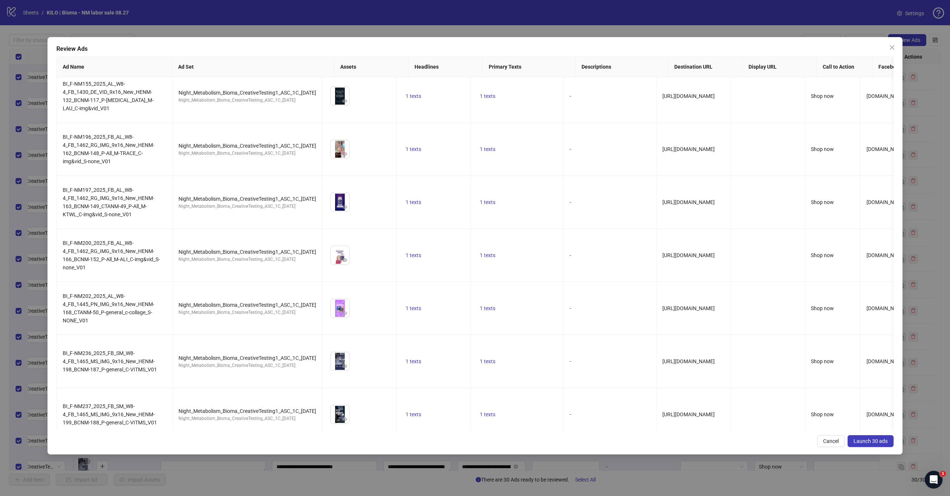
scroll to position [809, 0]
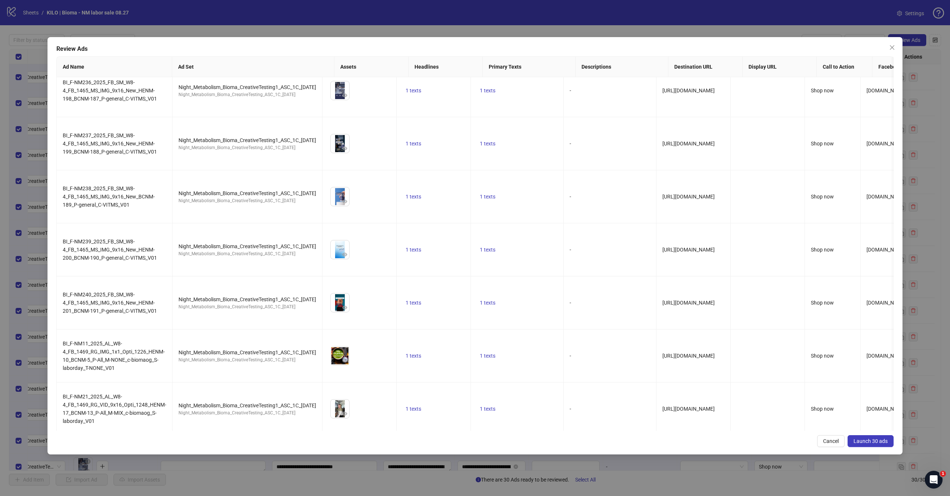
click at [880, 439] on span "Launch 30 ads" at bounding box center [870, 441] width 34 height 6
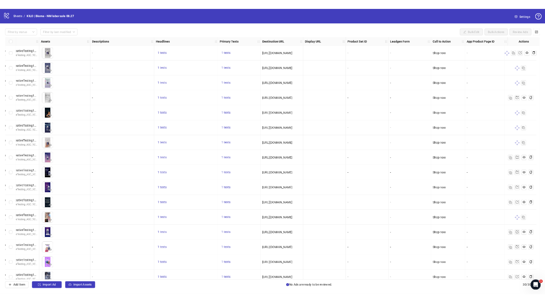
scroll to position [0, 288]
